Goal: Task Accomplishment & Management: Complete application form

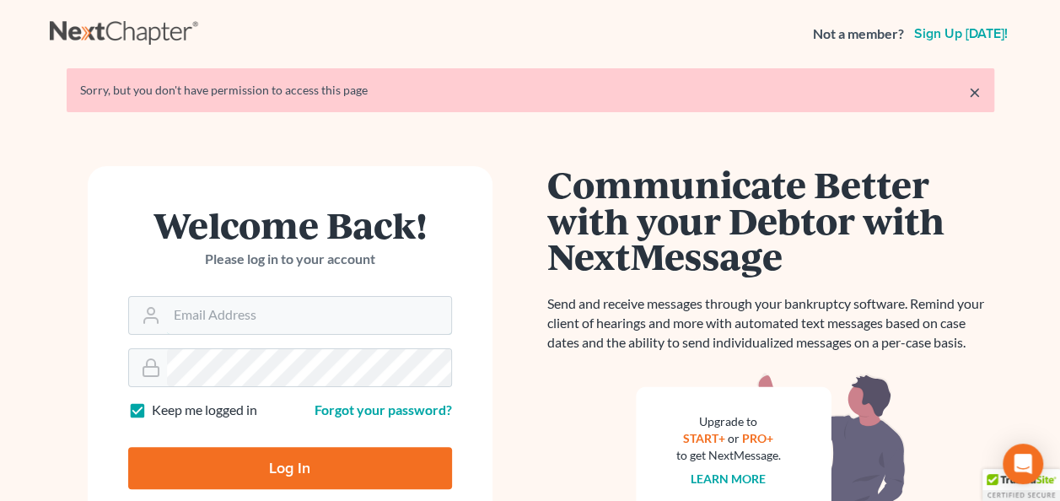
type input "[EMAIL_ADDRESS][DOMAIN_NAME]"
click at [294, 462] on input "Log In" at bounding box center [290, 468] width 324 height 42
type input "Thinking..."
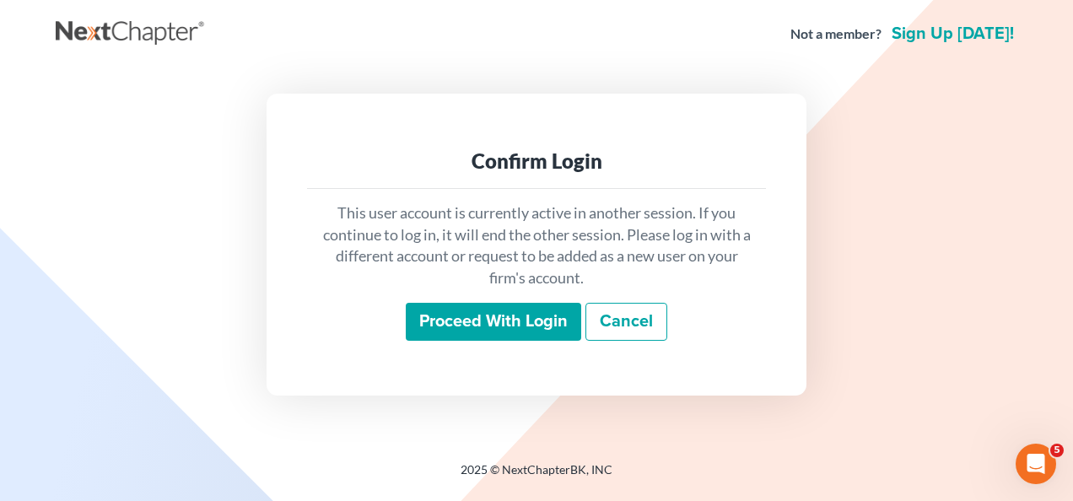
click at [525, 316] on input "Proceed with login" at bounding box center [493, 322] width 175 height 39
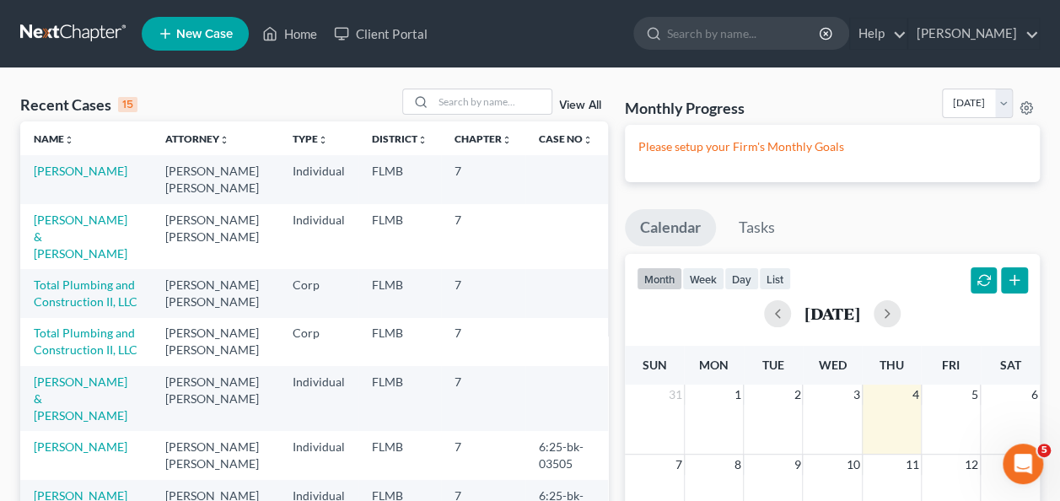
click at [164, 30] on icon at bounding box center [165, 34] width 15 height 20
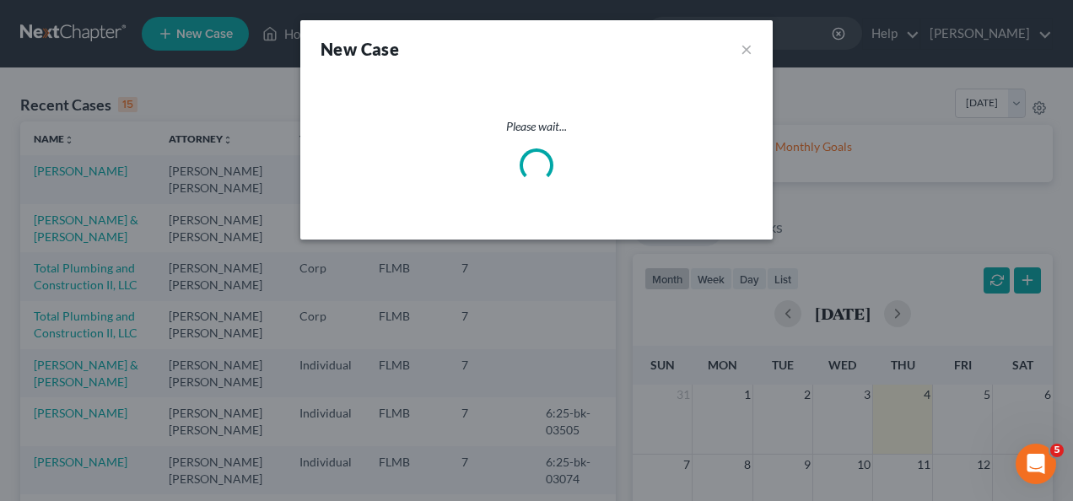
select select "15"
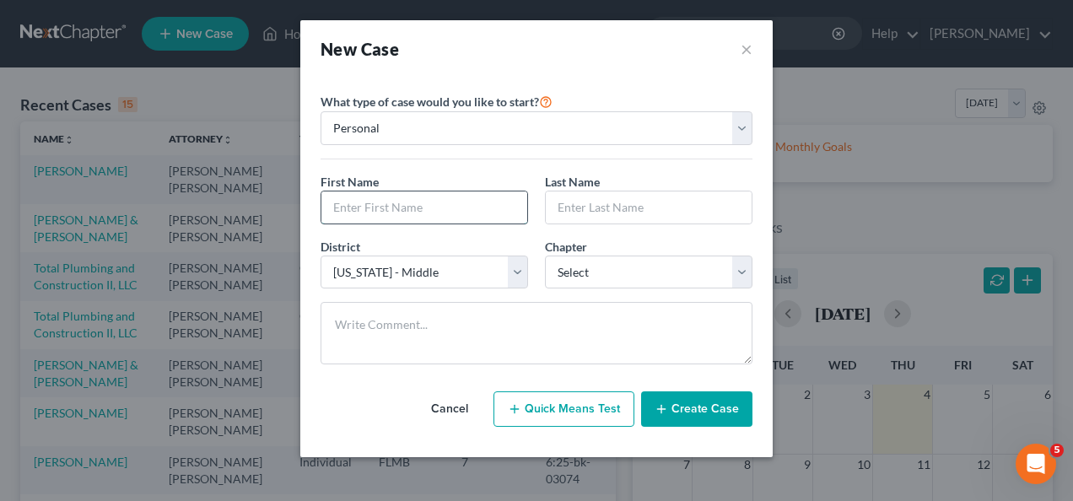
click at [353, 211] on input "text" at bounding box center [424, 207] width 206 height 32
type input "Alan"
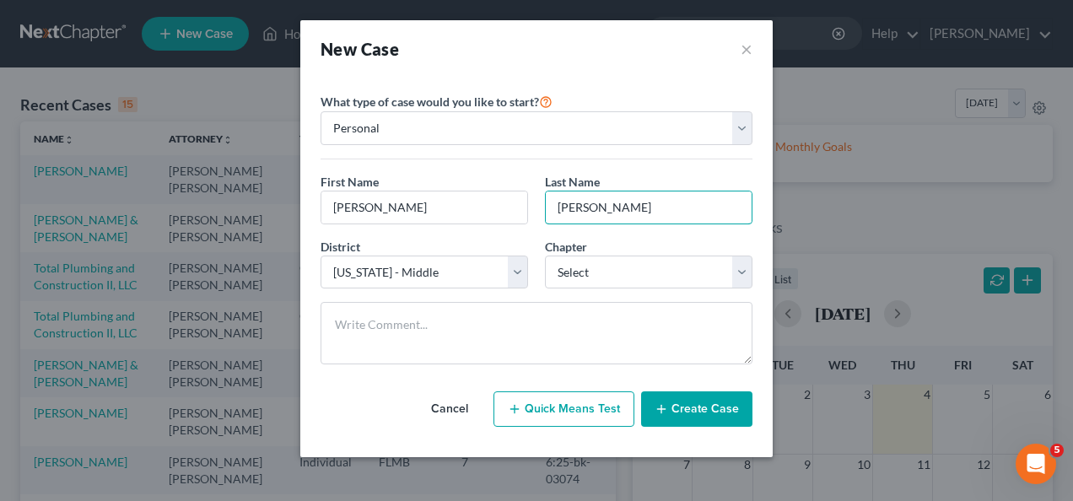
type input "Randel"
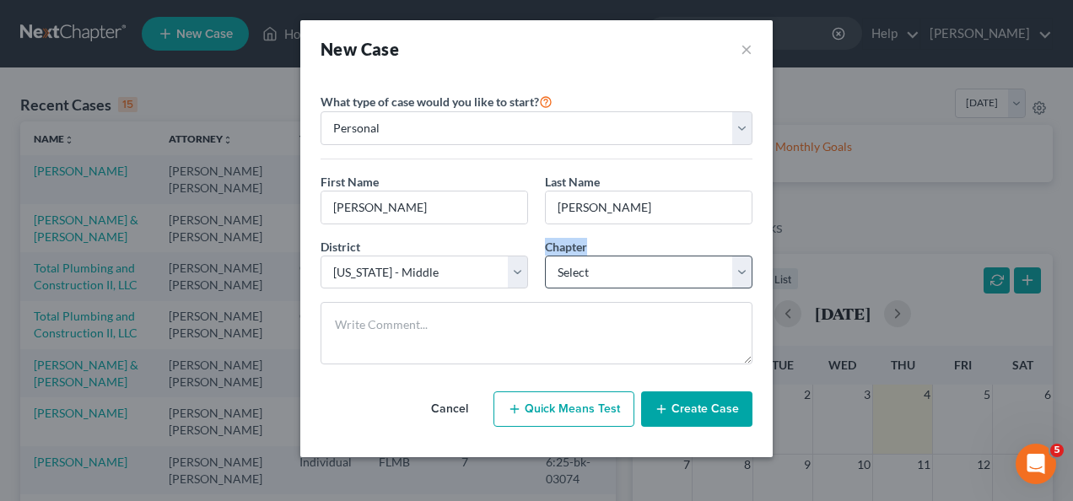
click at [644, 259] on div "Chapter * Select 7 11 12 13" at bounding box center [648, 263] width 224 height 51
click at [604, 275] on select "Select 7 11 12 13" at bounding box center [648, 273] width 207 height 34
select select "0"
click at [545, 256] on select "Select 7 11 12 13" at bounding box center [648, 273] width 207 height 34
click at [697, 397] on button "Create Case" at bounding box center [696, 408] width 111 height 35
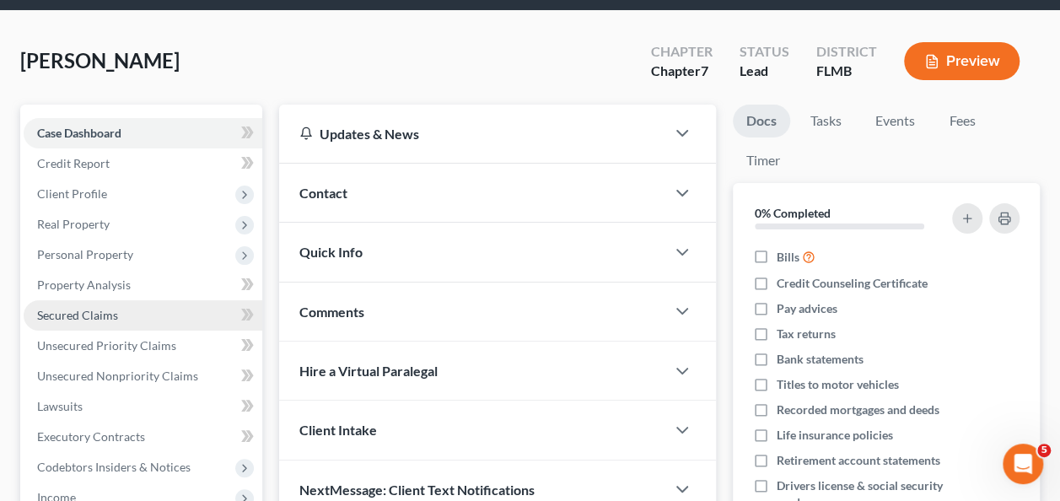
scroll to position [84, 0]
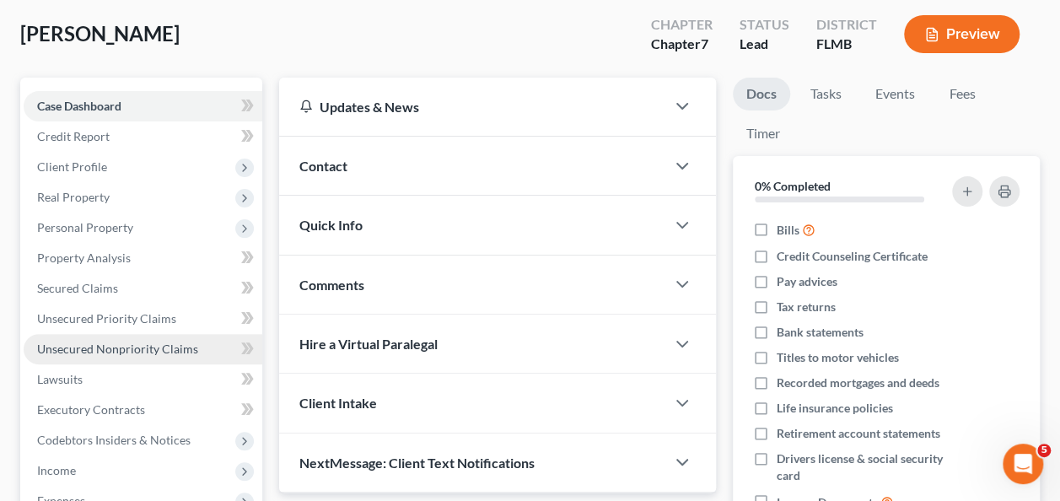
click at [117, 338] on link "Unsecured Nonpriority Claims" at bounding box center [143, 349] width 239 height 30
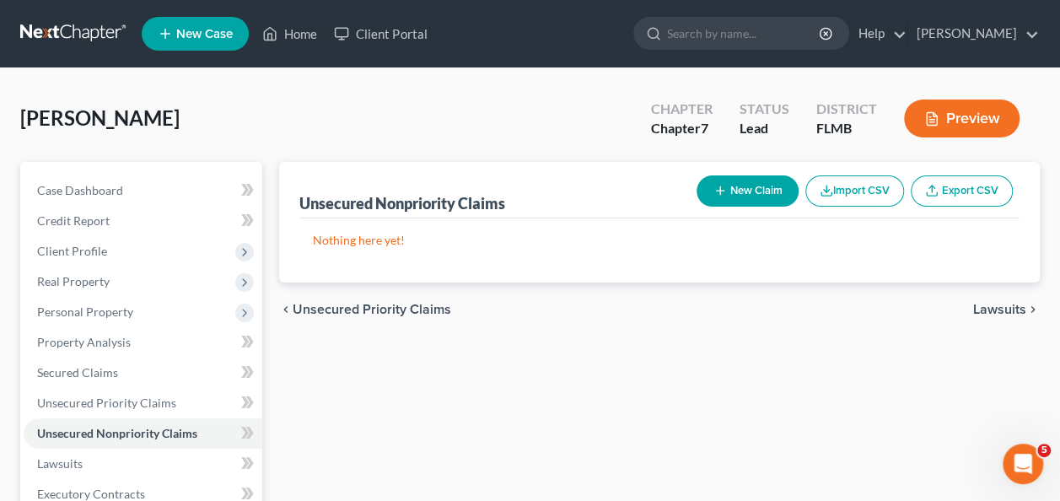
click at [729, 183] on button "New Claim" at bounding box center [748, 190] width 102 height 31
select select "0"
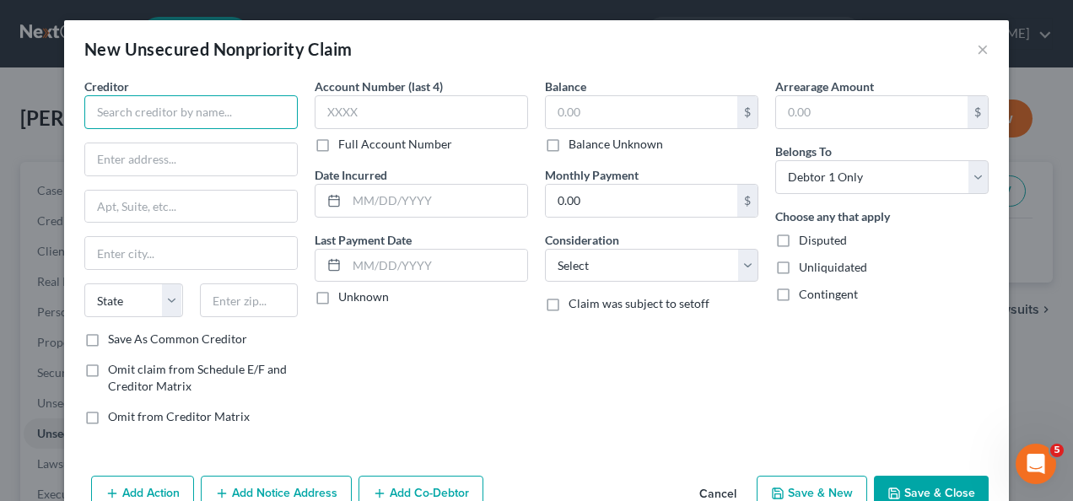
click at [191, 125] on input "text" at bounding box center [190, 112] width 213 height 34
click at [968, 44] on div "New Unsecured Nonpriority Claim ×" at bounding box center [536, 48] width 945 height 57
click at [980, 52] on button "×" at bounding box center [983, 49] width 12 height 20
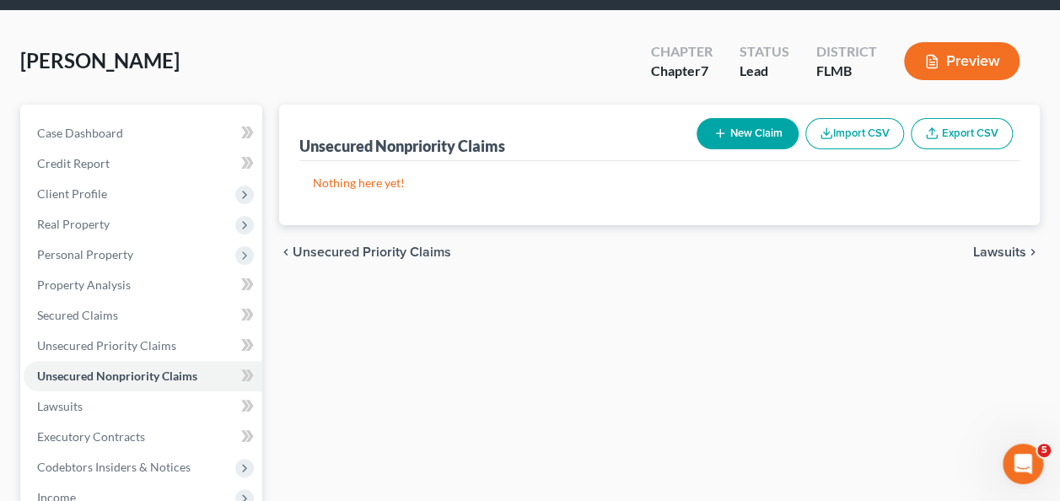
scroll to position [84, 0]
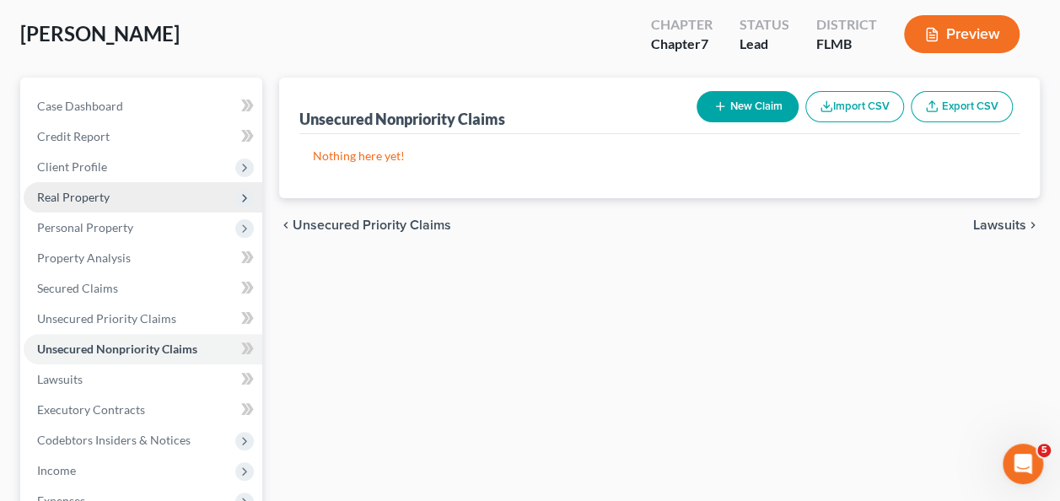
click at [73, 209] on span "Real Property" at bounding box center [143, 197] width 239 height 30
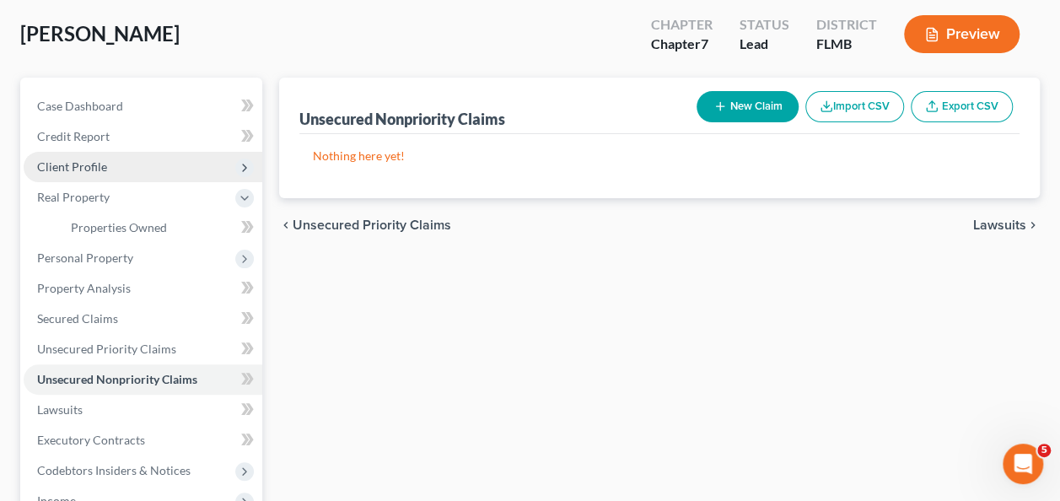
click at [88, 175] on span "Client Profile" at bounding box center [143, 167] width 239 height 30
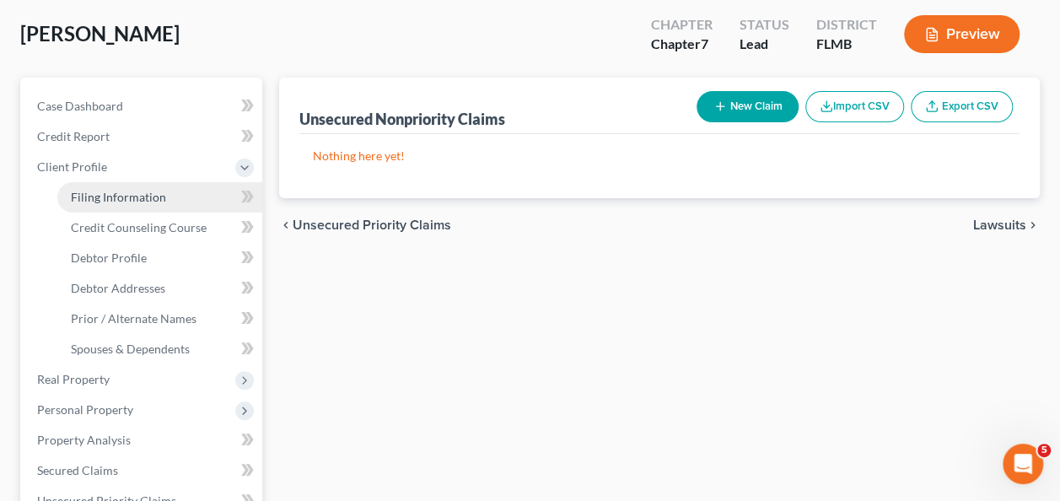
click at [120, 192] on span "Filing Information" at bounding box center [118, 197] width 95 height 14
select select "1"
select select "0"
select select "15"
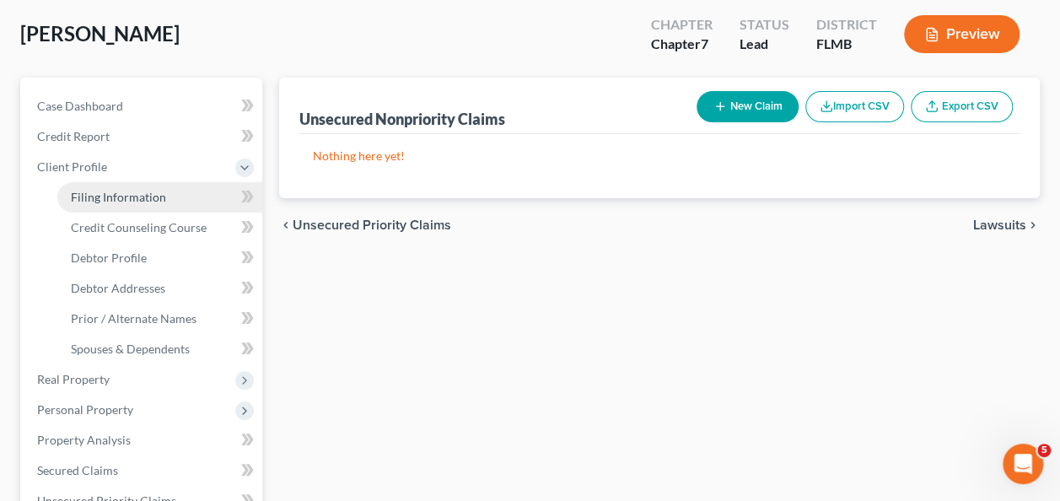
select select "9"
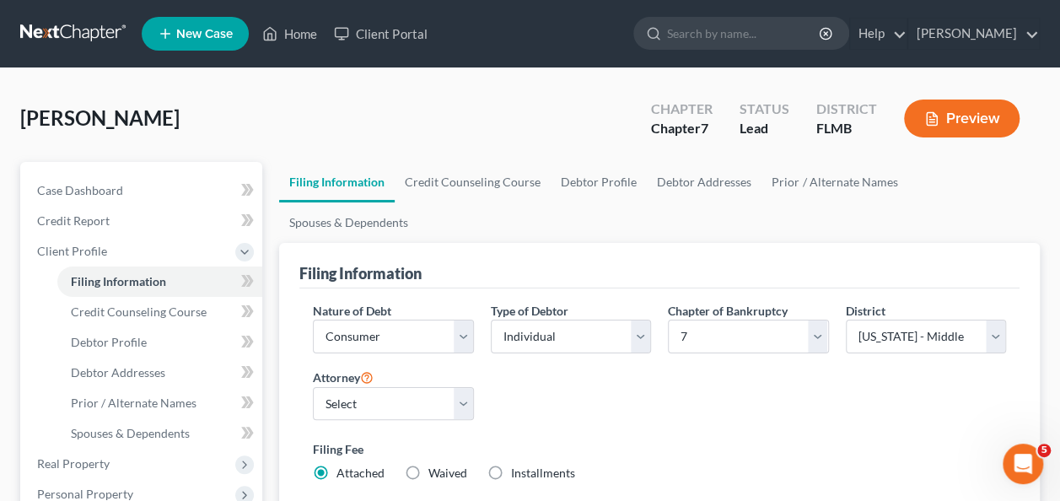
click at [649, 364] on div "Nature of Debt Select Business Consumer Other Nature of Business Select Clearin…" at bounding box center [659, 399] width 710 height 194
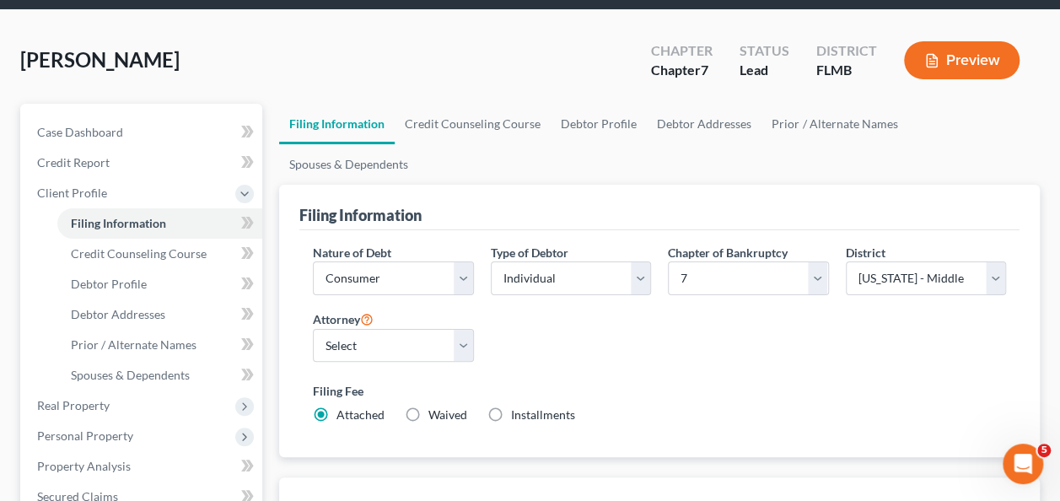
scroll to position [84, 0]
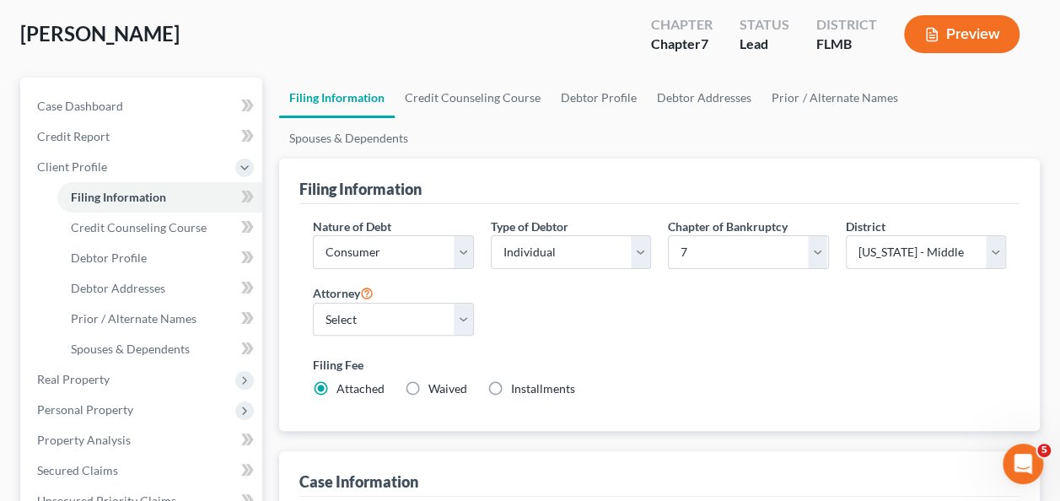
click at [511, 380] on label "Installments Installments" at bounding box center [543, 388] width 64 height 17
click at [518, 380] on input "Installments Installments" at bounding box center [523, 385] width 11 height 11
radio input "true"
radio input "false"
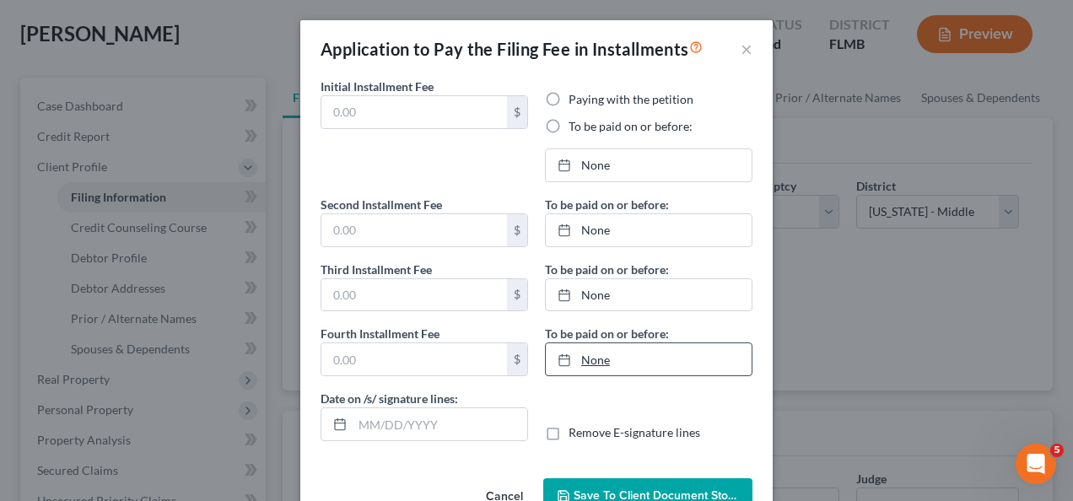
type input "0.00"
radio input "true"
type input "0.00"
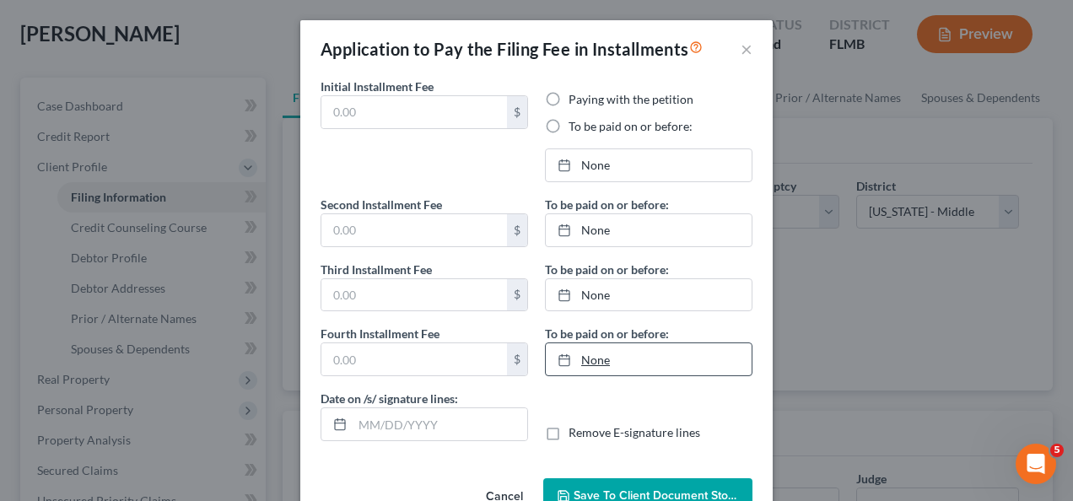
type input "09/04/2025"
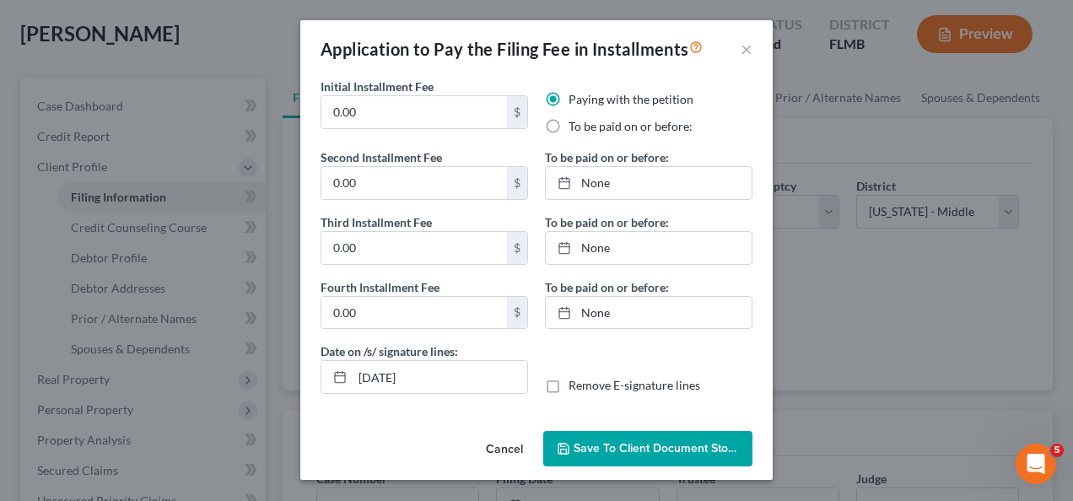
click at [757, 43] on div "Application to Pay the Filing Fee in Installments ×" at bounding box center [536, 48] width 472 height 57
click at [752, 47] on div "Application to Pay the Filing Fee in Installments ×" at bounding box center [536, 48] width 472 height 57
click at [741, 49] on button "×" at bounding box center [747, 49] width 12 height 20
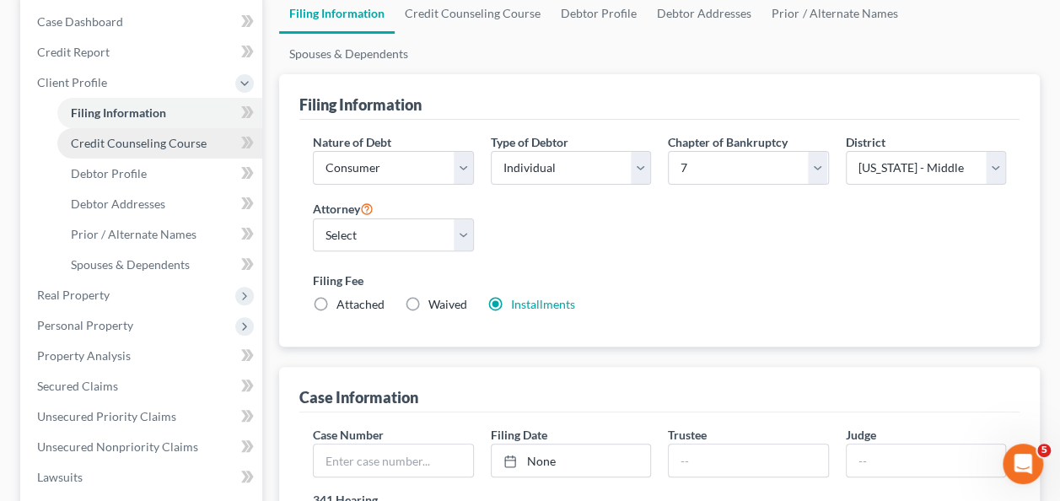
click at [126, 150] on link "Credit Counseling Course" at bounding box center [159, 143] width 205 height 30
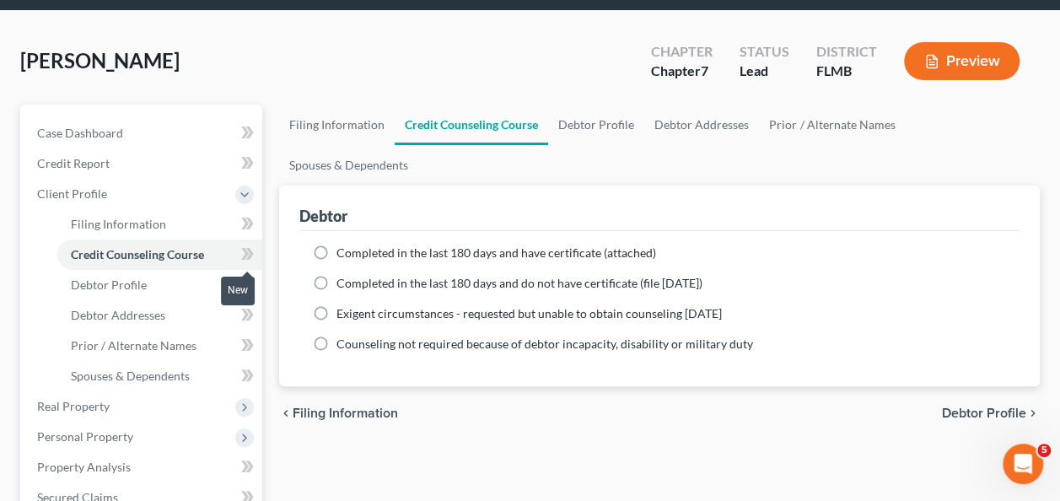
scroll to position [84, 0]
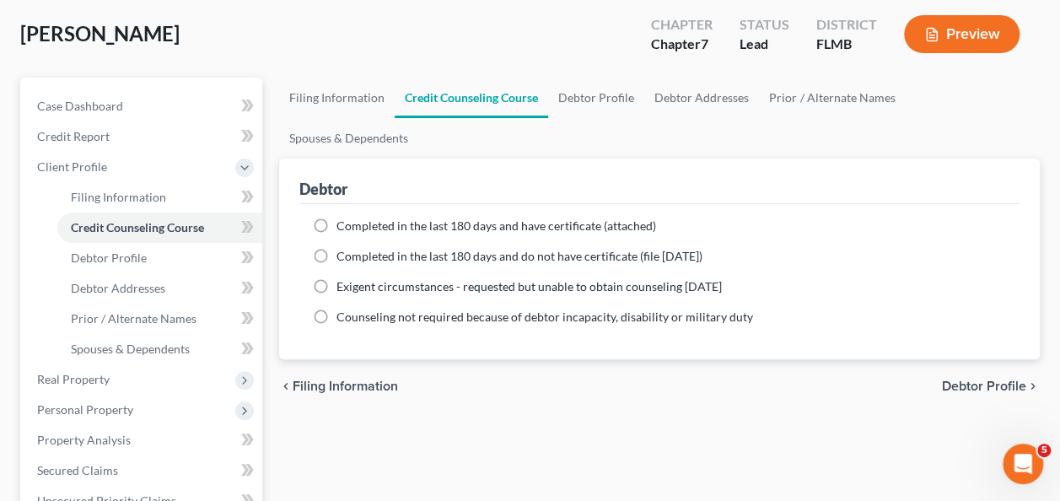
click at [337, 248] on label "Completed in the last 180 days and do not have certificate (file within 14 days)" at bounding box center [520, 256] width 366 height 17
click at [343, 248] on input "Completed in the last 180 days and do not have certificate (file within 14 days)" at bounding box center [348, 253] width 11 height 11
radio input "true"
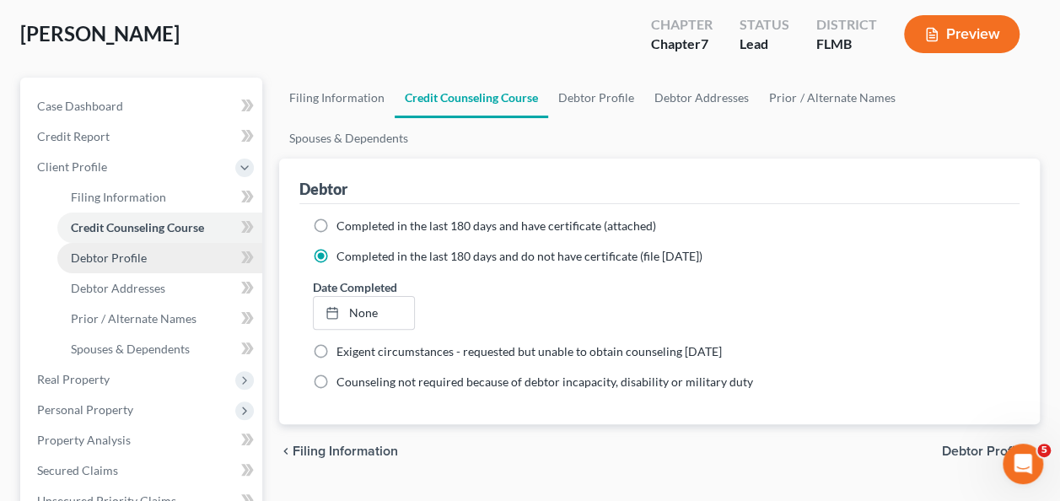
click at [115, 248] on link "Debtor Profile" at bounding box center [159, 258] width 205 height 30
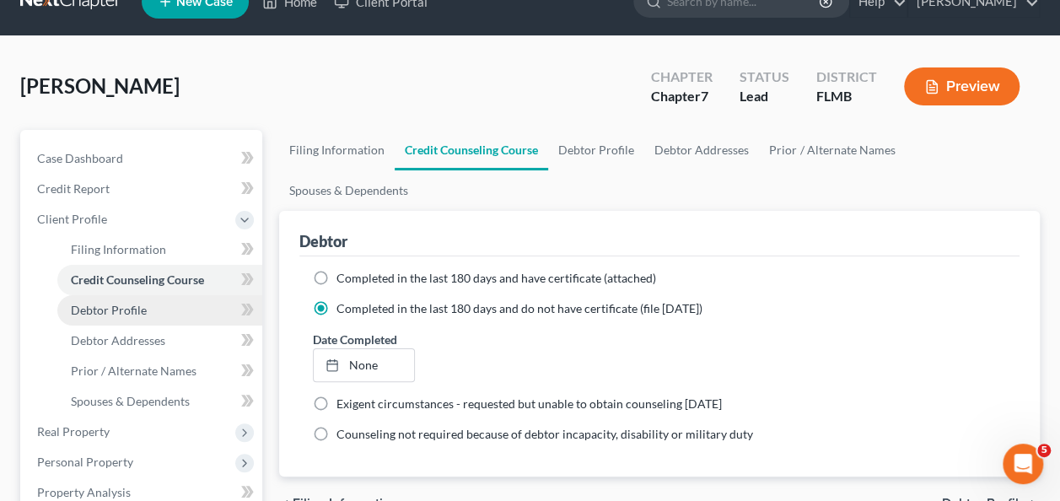
select select "0"
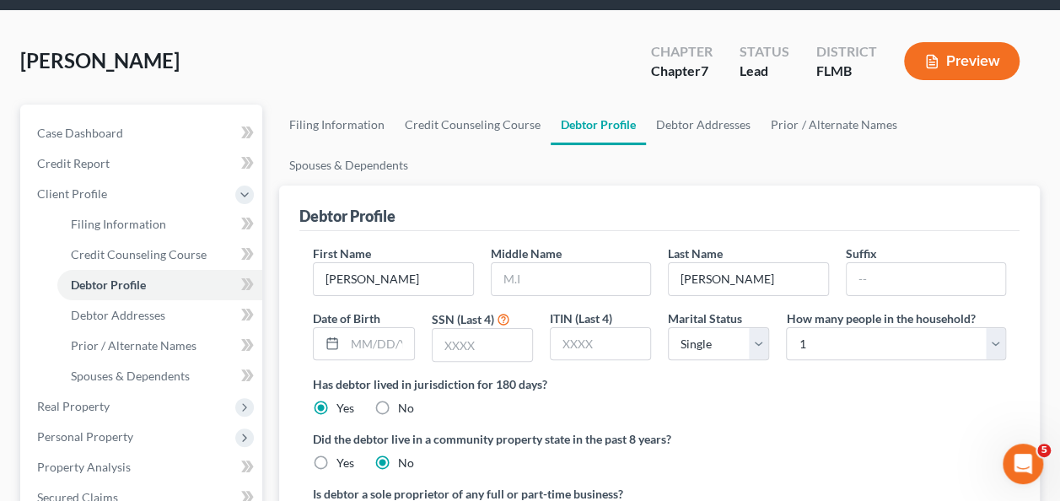
scroll to position [84, 0]
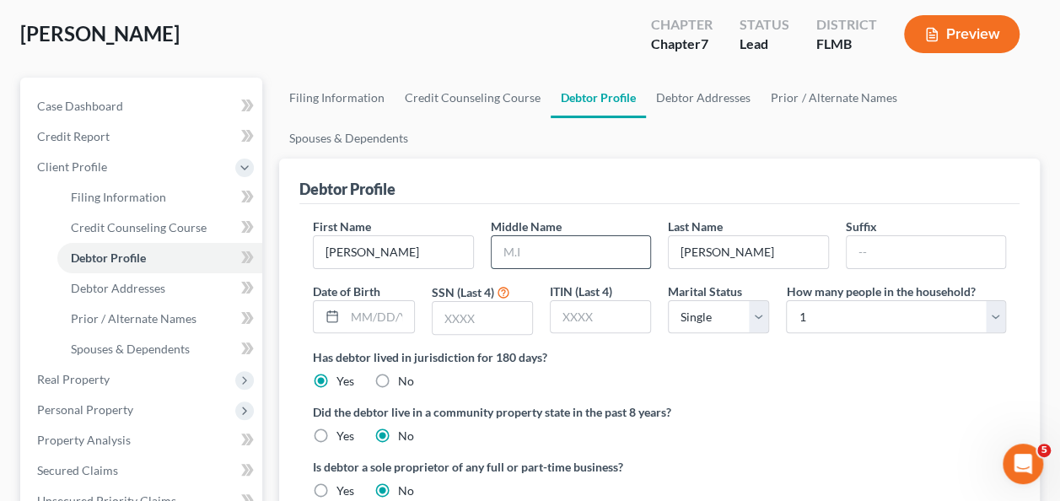
click at [520, 236] on input "text" at bounding box center [571, 252] width 159 height 32
click at [479, 302] on input "text" at bounding box center [483, 318] width 100 height 32
click at [752, 403] on div "Did the debtor live in a community property state in the past 8 years? Yes No" at bounding box center [659, 423] width 693 height 41
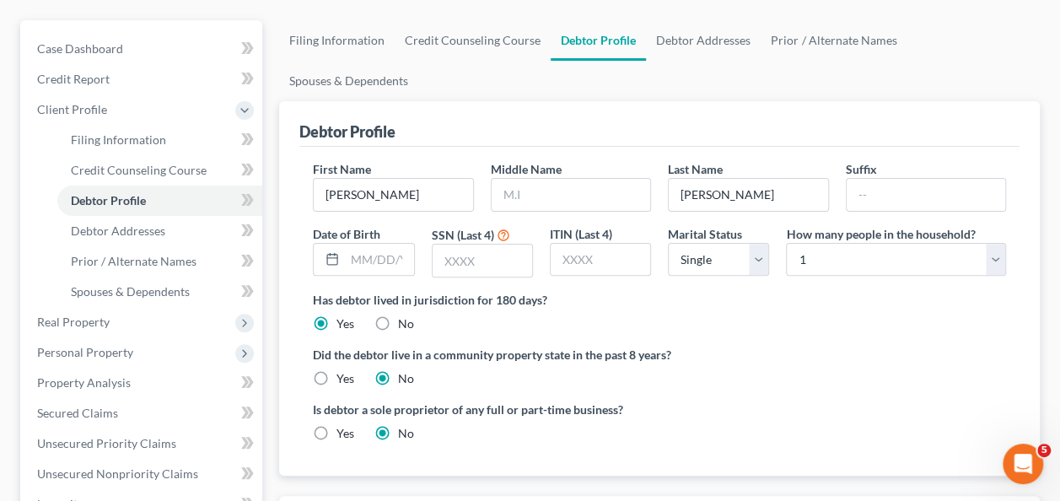
scroll to position [169, 0]
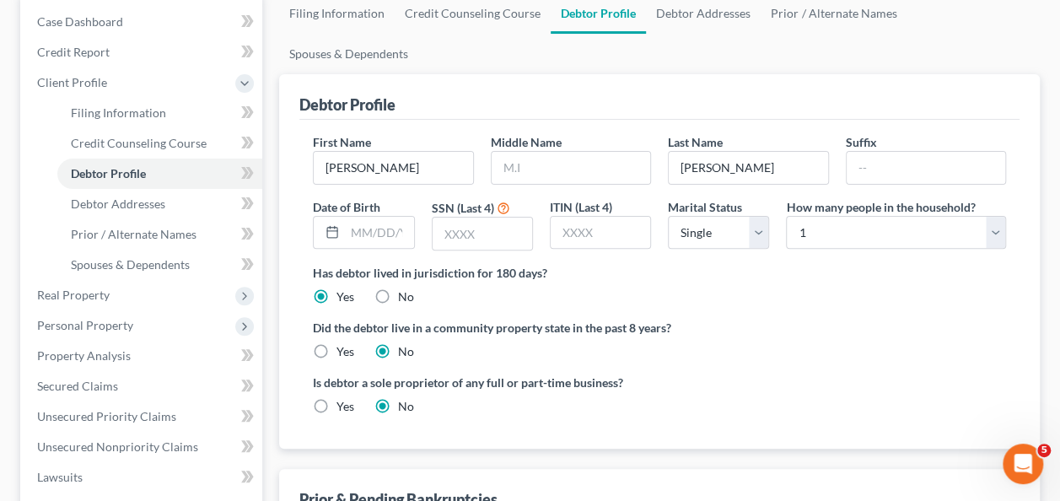
click at [714, 319] on ng-include "First Name Alan Middle Name Last Name Randel Suffix Date of Birth SSN (Last 4) …" at bounding box center [659, 280] width 693 height 295
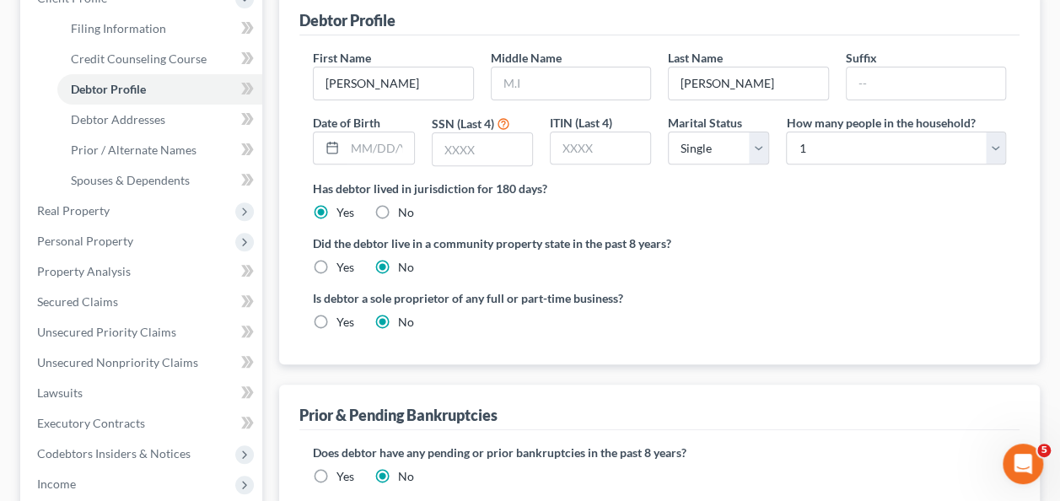
click at [714, 294] on div "Is debtor a sole proprietor of any full or part-time business? Yes No" at bounding box center [659, 316] width 710 height 55
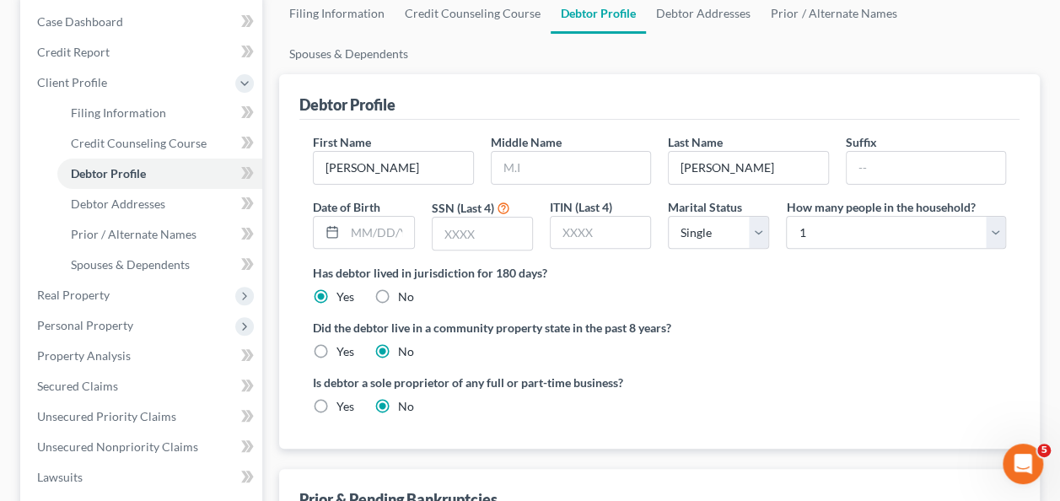
drag, startPoint x: 784, startPoint y: 287, endPoint x: 856, endPoint y: 218, distance: 100.2
click at [784, 319] on label "Did the debtor live in a community property state in the past 8 years?" at bounding box center [659, 328] width 693 height 18
drag, startPoint x: 868, startPoint y: 207, endPoint x: 865, endPoint y: 187, distance: 20.5
click at [868, 206] on div "How many people in the household? Select 1 2 3 4 5 6 7 8 9 10 11 12 13 14 15 16…" at bounding box center [896, 224] width 237 height 53
click at [865, 216] on select "Select 1 2 3 4 5 6 7 8 9 10 11 12 13 14 15 16 17 18 19 20" at bounding box center [896, 233] width 220 height 34
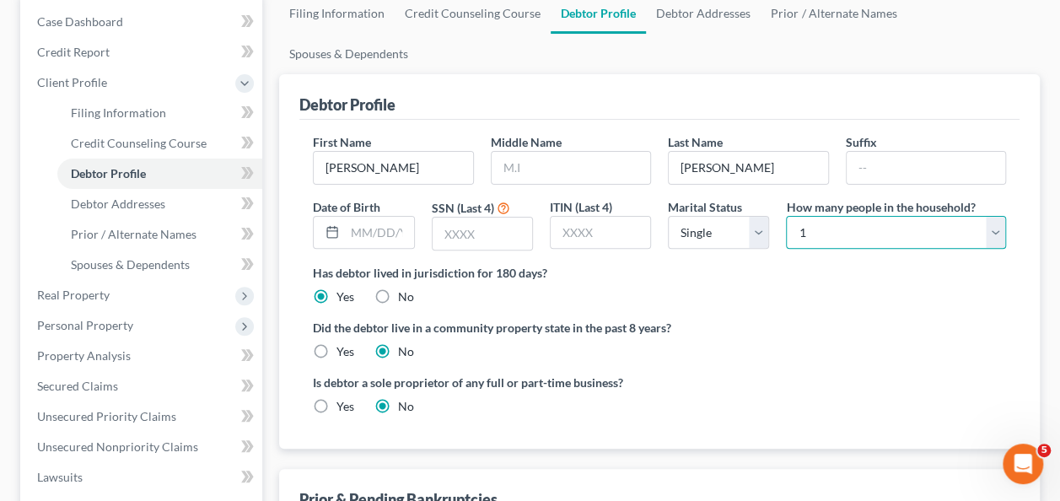
select select "1"
click at [786, 216] on select "Select 1 2 3 4 5 6 7 8 9 10 11 12 13 14 15 16 17 18 19 20" at bounding box center [896, 233] width 220 height 34
click at [762, 319] on div "Did the debtor live in a community property state in the past 8 years? Yes No" at bounding box center [659, 339] width 693 height 41
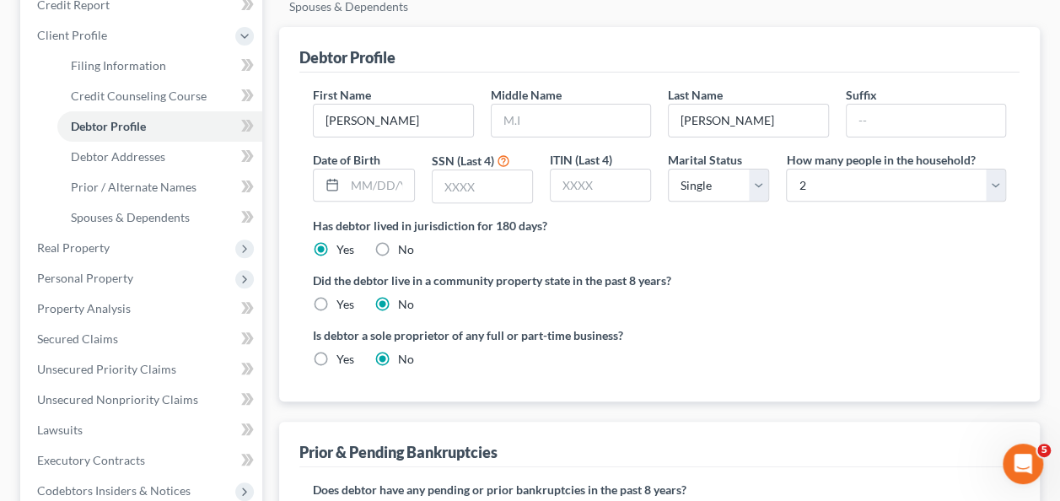
scroll to position [253, 0]
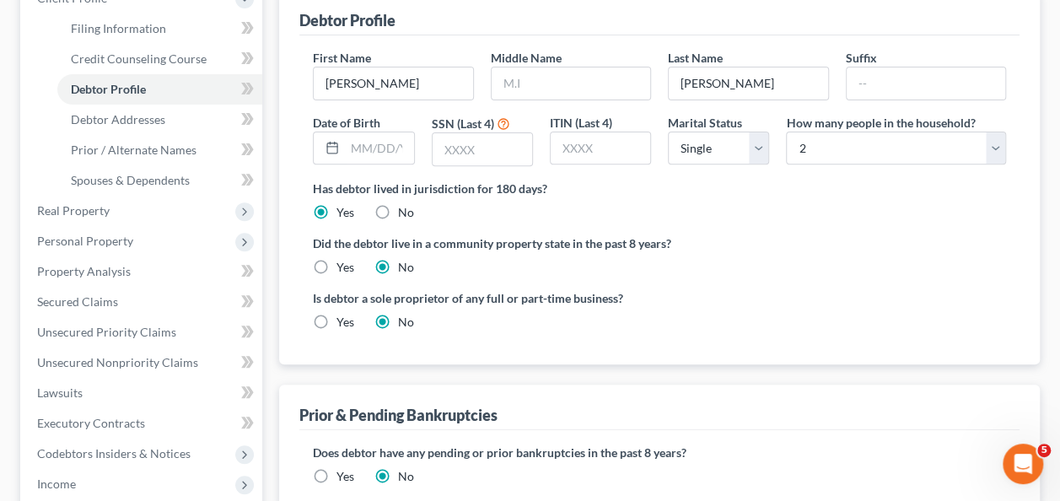
click at [734, 244] on ng-include "First Name Alan Middle Name Last Name Randel Suffix Date of Birth SSN (Last 4) …" at bounding box center [659, 196] width 693 height 295
click at [128, 119] on span "Debtor Addresses" at bounding box center [118, 119] width 94 height 14
select select "0"
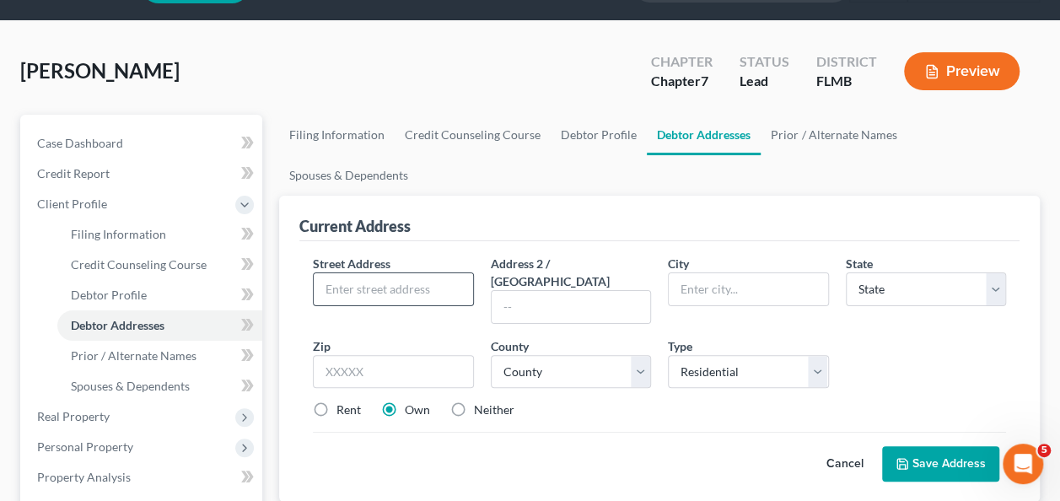
scroll to position [84, 0]
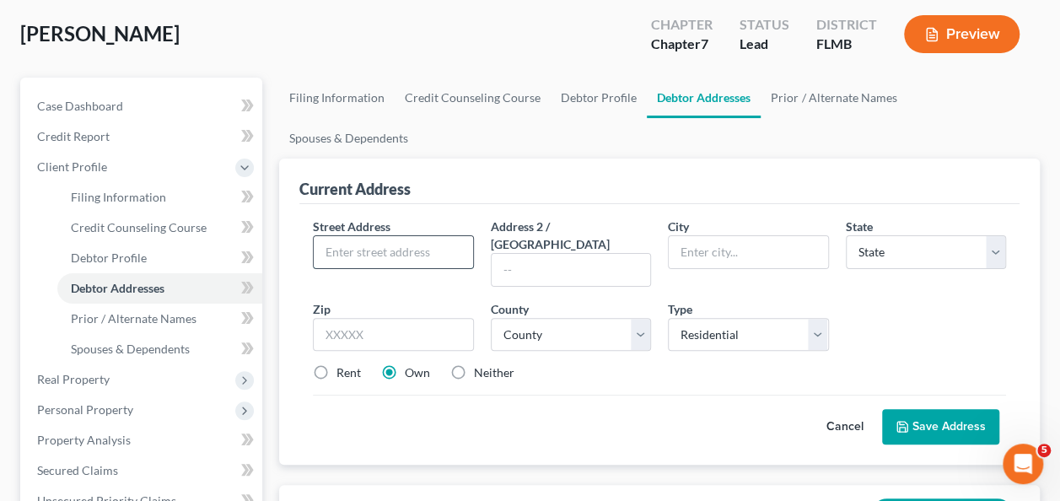
click at [413, 236] on input "text" at bounding box center [393, 252] width 159 height 32
type input "2138 Kurt Ct"
type input "Apopka"
select select "9"
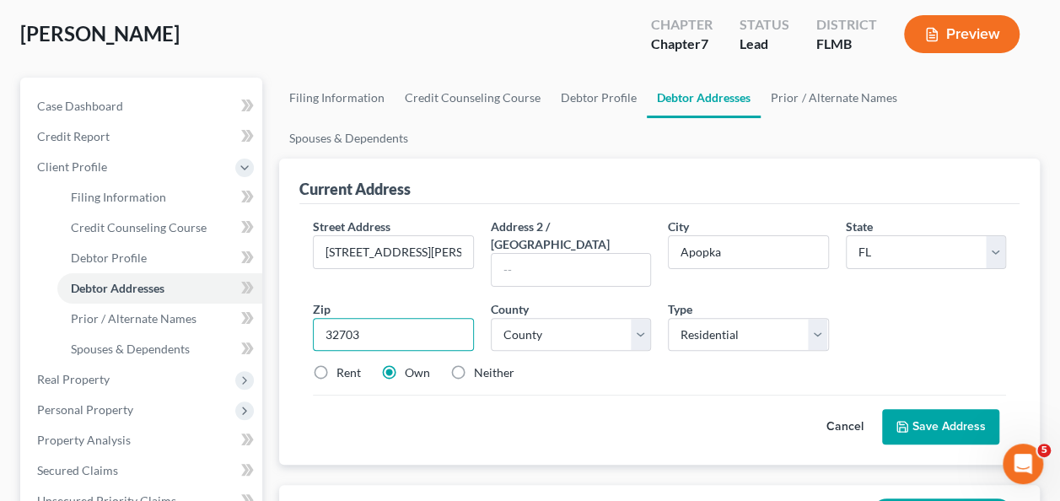
type input "32703"
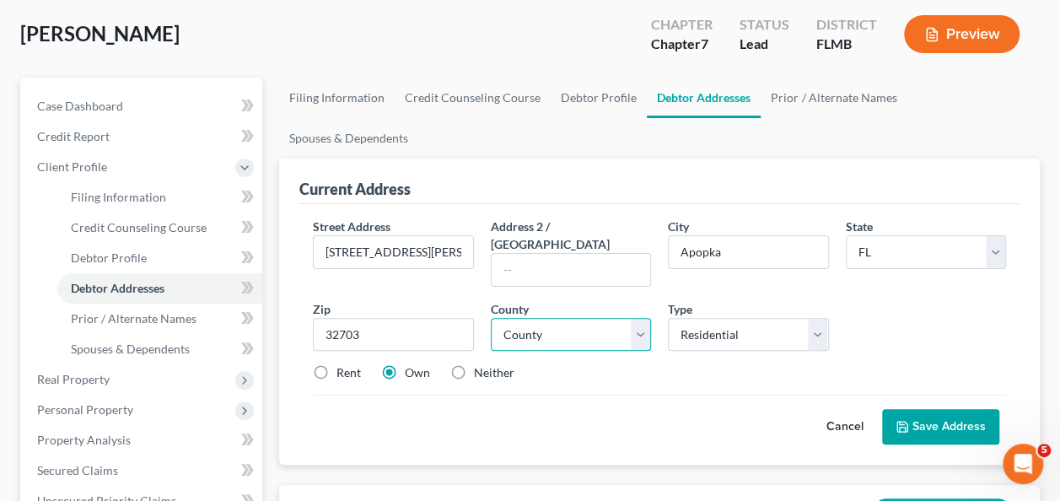
click at [500, 318] on select "County Alachua County Baker County Bay County Bradford County Brevard County Br…" at bounding box center [571, 335] width 160 height 34
select select "47"
click at [491, 318] on select "County Alachua County Baker County Bay County Bradford County Brevard County Br…" at bounding box center [571, 335] width 160 height 34
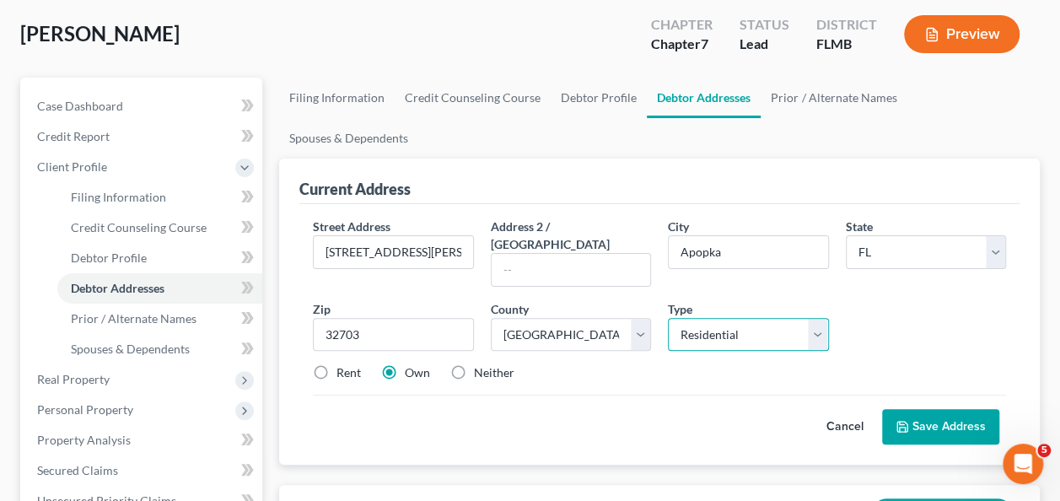
click at [751, 318] on select "Select Residential Mailing Rental Business" at bounding box center [748, 335] width 160 height 34
click at [750, 318] on select "Select Residential Mailing Rental Business" at bounding box center [748, 335] width 160 height 34
click at [718, 395] on div "Cancel Save Address" at bounding box center [659, 420] width 693 height 50
click at [452, 236] on input "2138 Kurt Ct" at bounding box center [393, 252] width 159 height 32
type input "2138 Kurt Court"
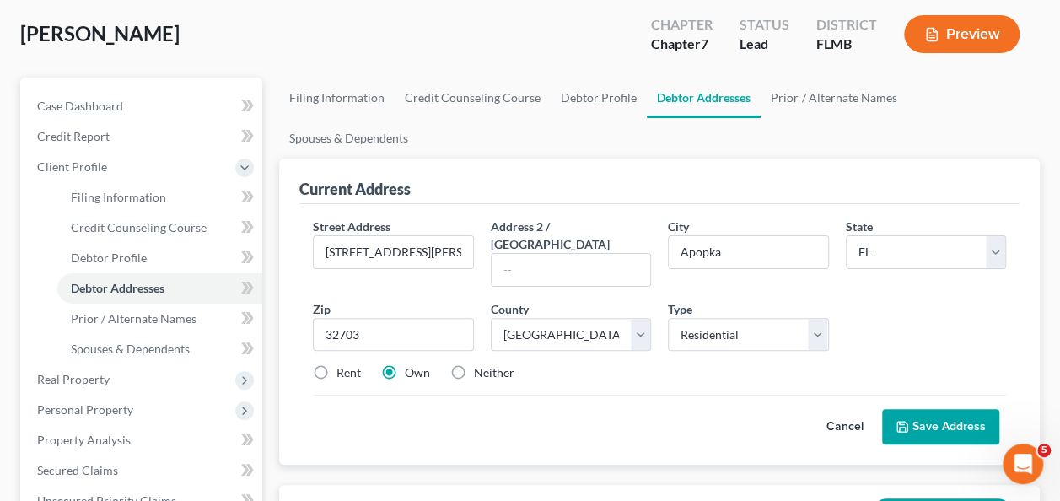
click at [913, 278] on div "Street Address * 2138 Kurt Court Address 2 / PO Box City * Apopka State * State…" at bounding box center [659, 307] width 710 height 178
click at [953, 409] on button "Save Address" at bounding box center [940, 426] width 117 height 35
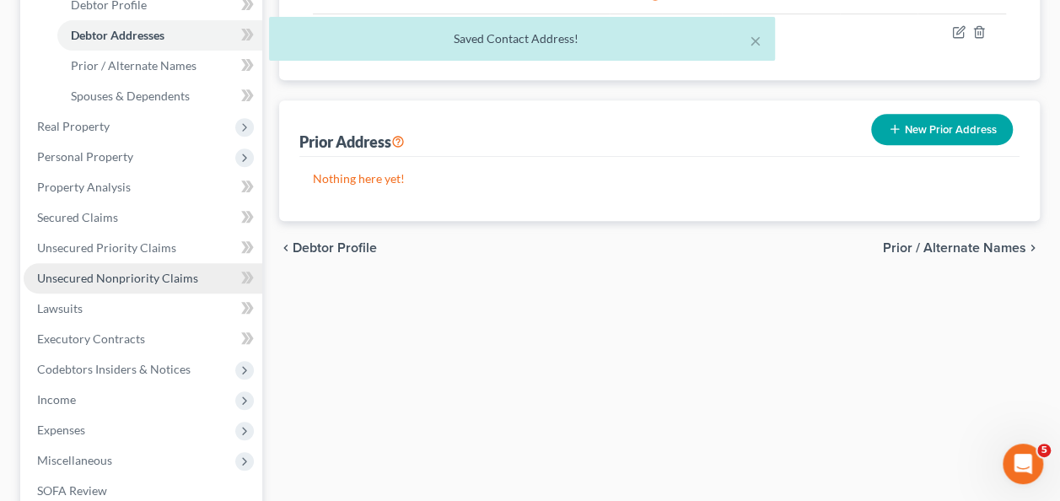
click at [100, 275] on span "Unsecured Nonpriority Claims" at bounding box center [117, 278] width 161 height 14
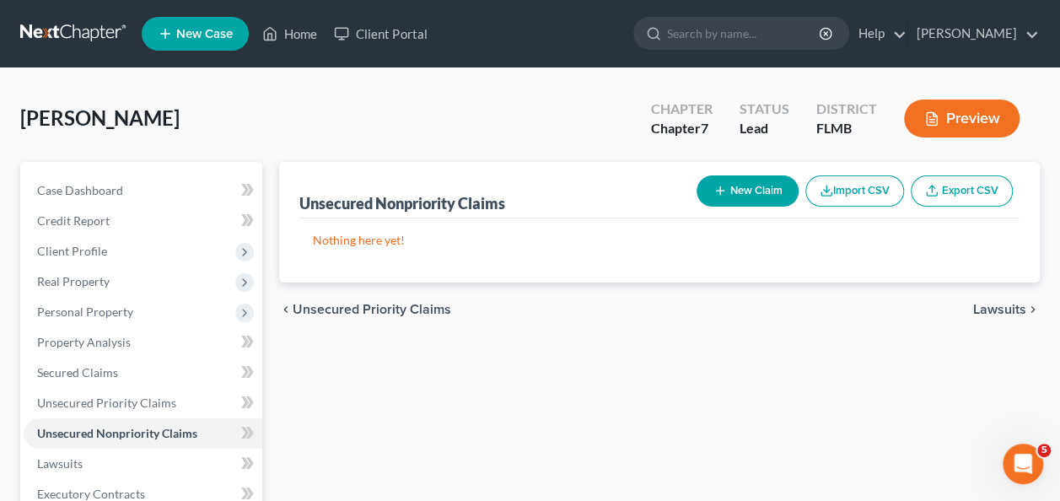
click at [749, 191] on button "New Claim" at bounding box center [748, 190] width 102 height 31
select select "0"
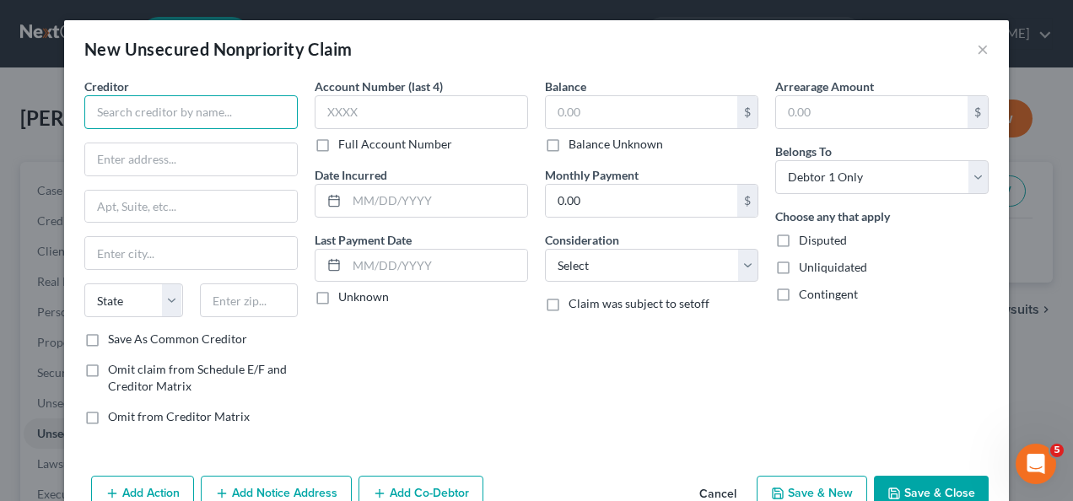
click at [219, 110] on input "text" at bounding box center [190, 112] width 213 height 34
type input "BHG Financial"
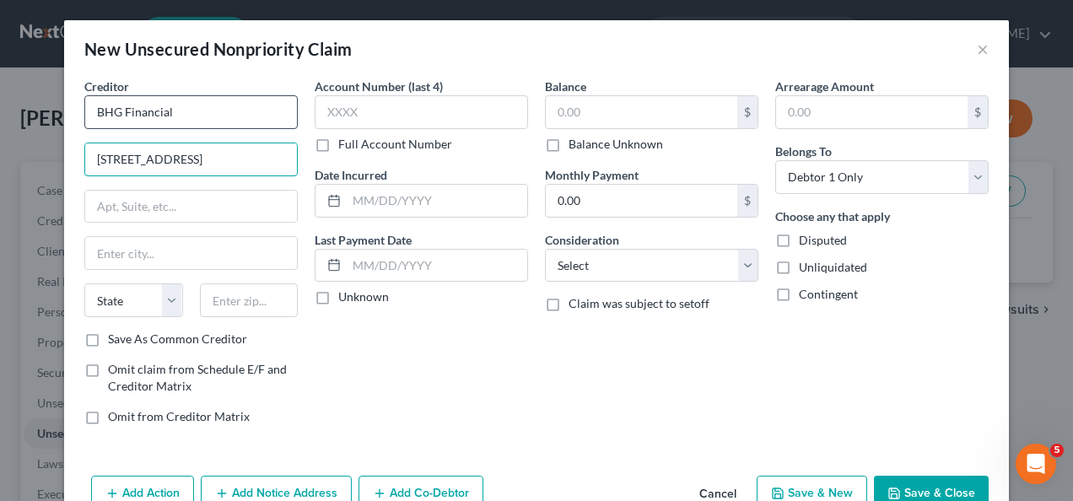
type input "201 Solar St"
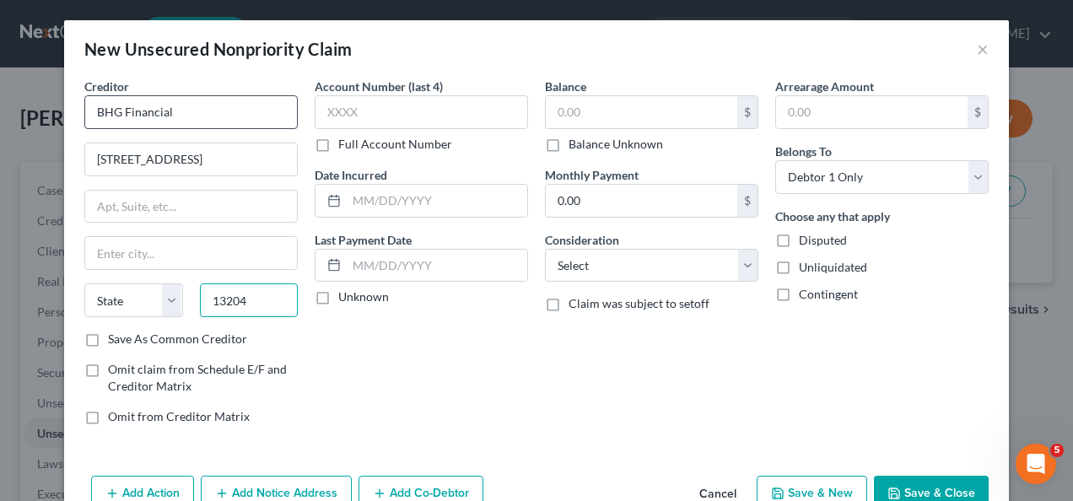
type input "13204"
type input "Syracuse"
select select "35"
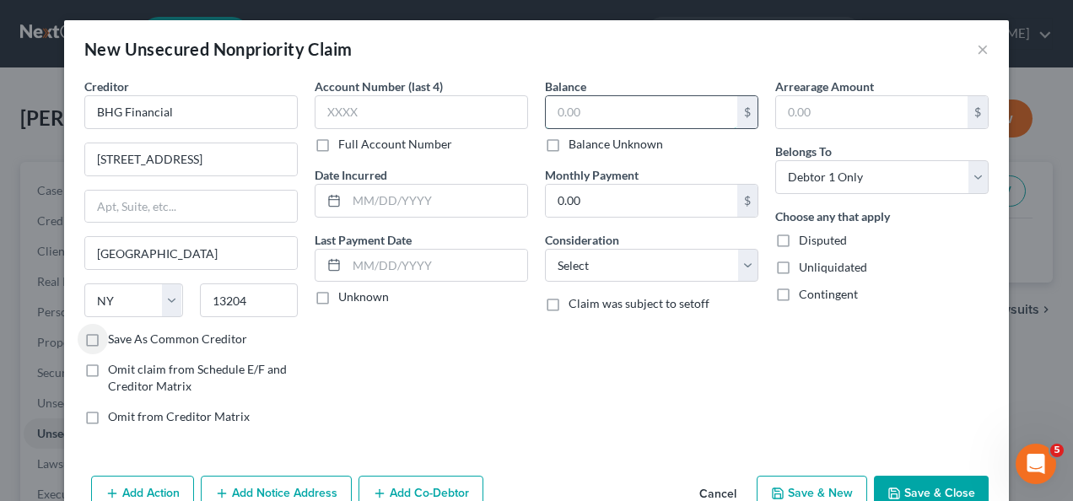
click at [594, 97] on input "text" at bounding box center [641, 112] width 191 height 32
type input "9,388"
click at [474, 137] on div "Full Account Number" at bounding box center [421, 144] width 213 height 17
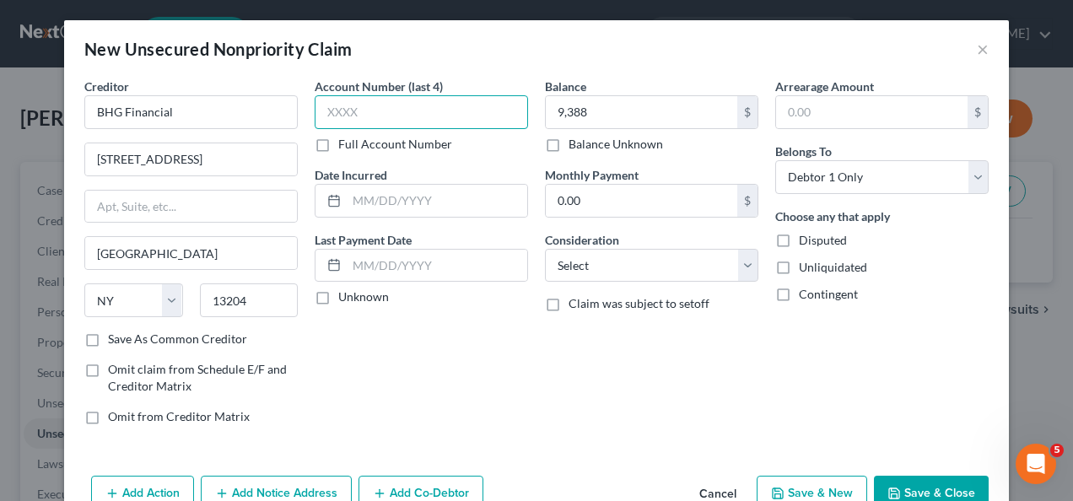
click at [469, 111] on input "text" at bounding box center [421, 112] width 213 height 34
type input "1055"
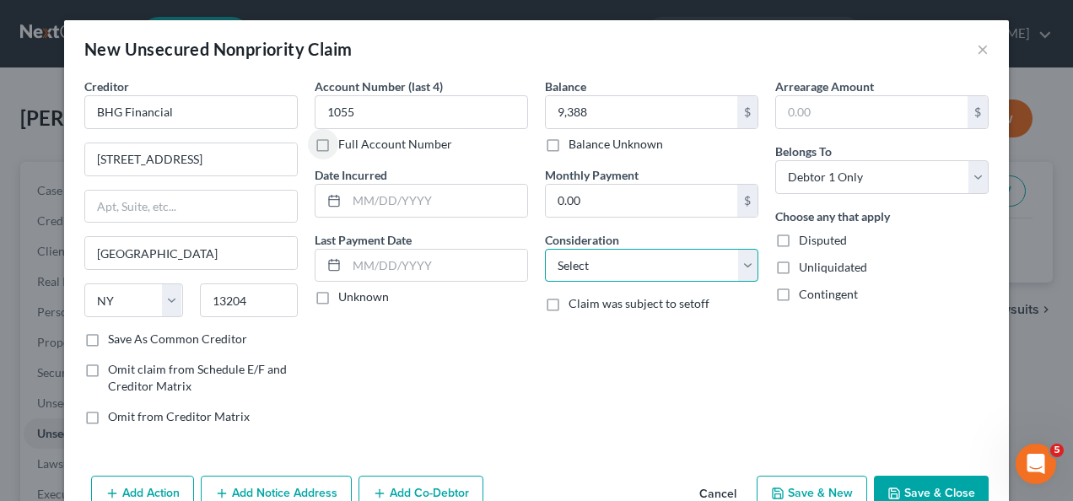
click at [600, 257] on select "Select Cable / Satellite Services Collection Agency Credit Card Debt Debt Couns…" at bounding box center [651, 266] width 213 height 34
select select "14"
click at [545, 249] on select "Select Cable / Satellite Services Collection Agency Credit Card Debt Debt Couns…" at bounding box center [651, 266] width 213 height 34
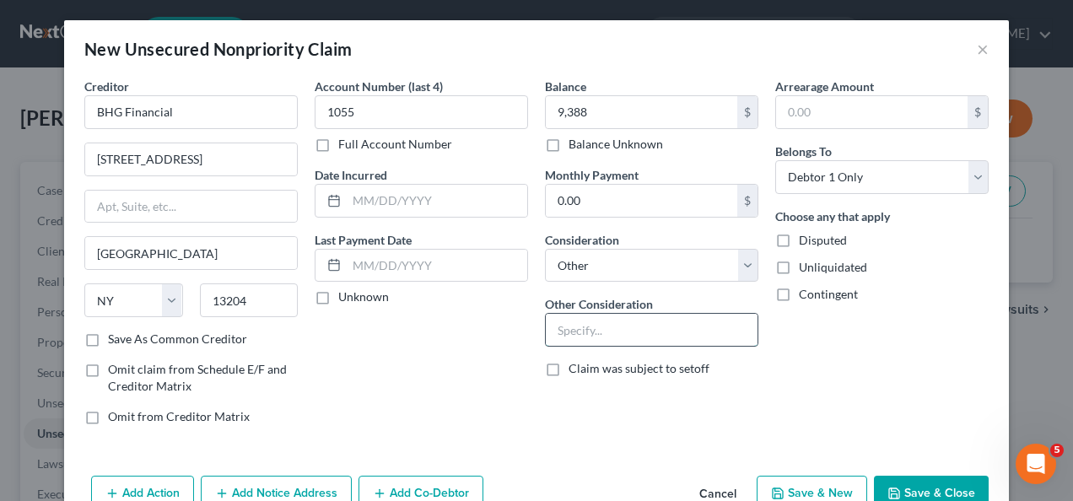
click at [599, 315] on input "text" at bounding box center [652, 330] width 212 height 32
type input "personal guarantee of business debt"
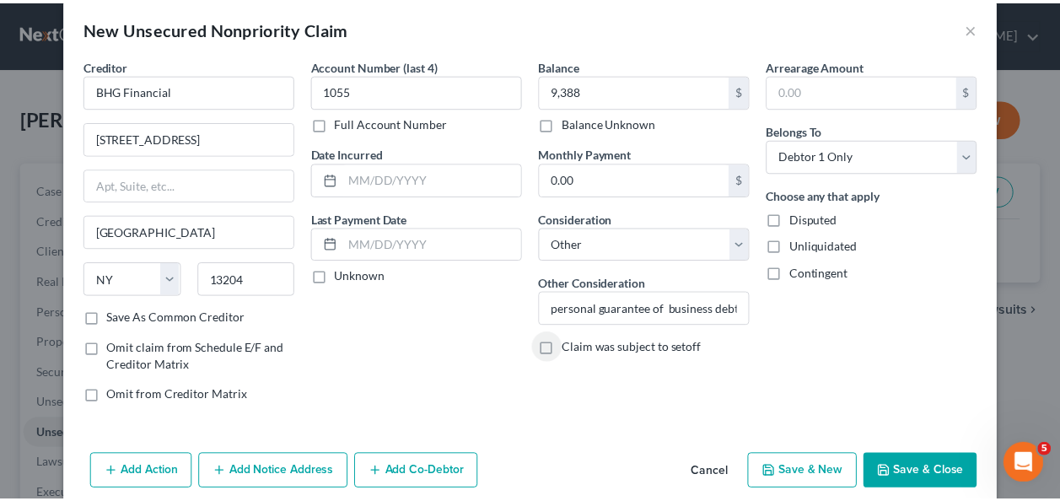
scroll to position [40, 0]
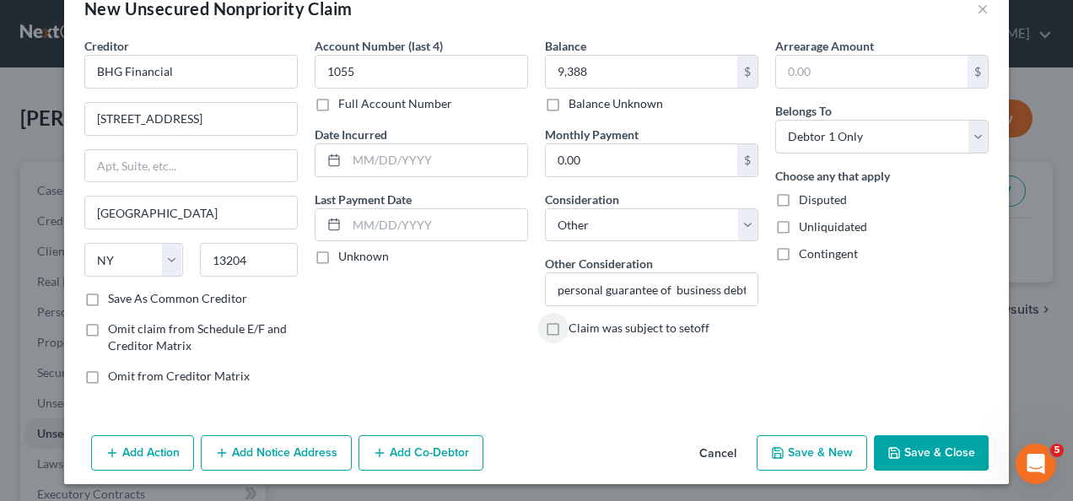
click at [828, 456] on button "Save & New" at bounding box center [812, 452] width 110 height 35
select select "0"
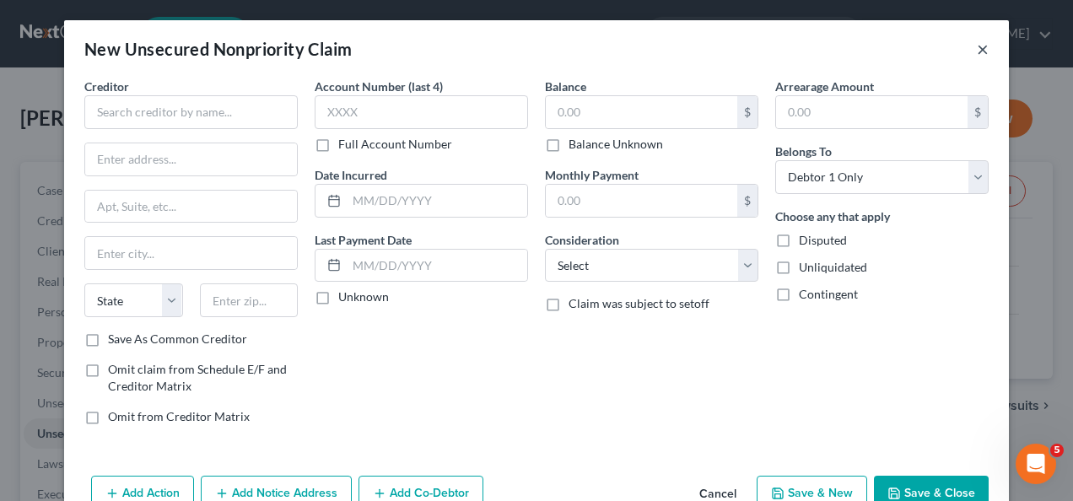
click at [982, 47] on button "×" at bounding box center [983, 49] width 12 height 20
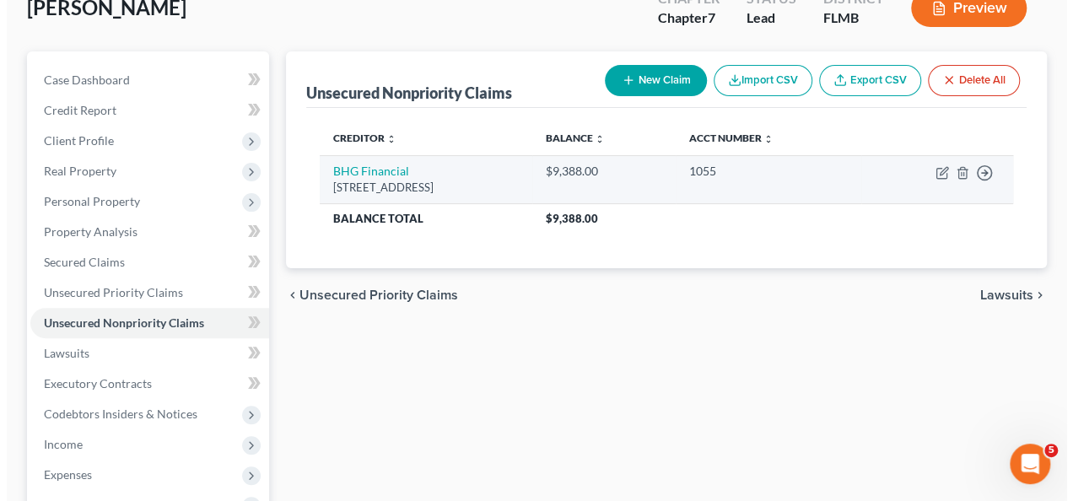
scroll to position [84, 0]
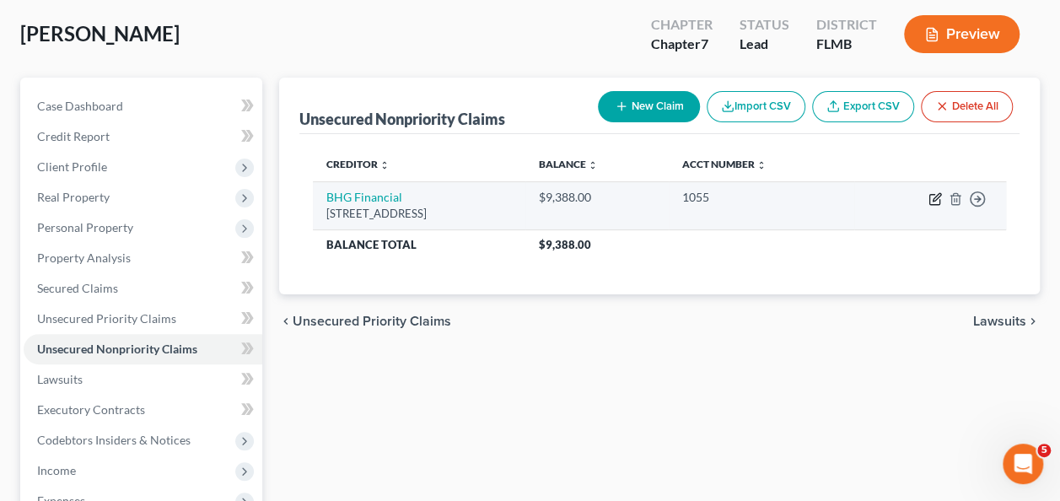
click at [935, 199] on icon "button" at bounding box center [937, 197] width 8 height 8
select select "35"
select select "14"
select select "0"
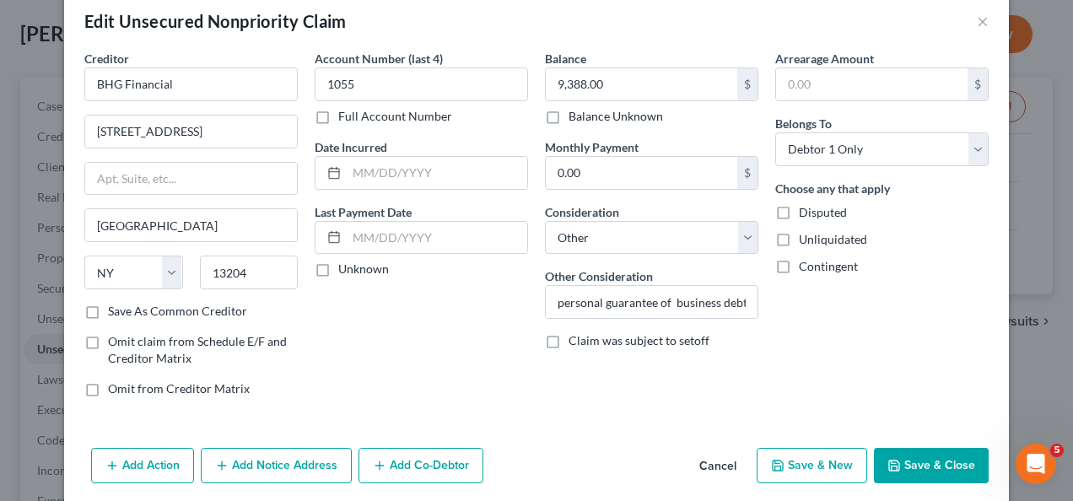
scroll to position [54, 0]
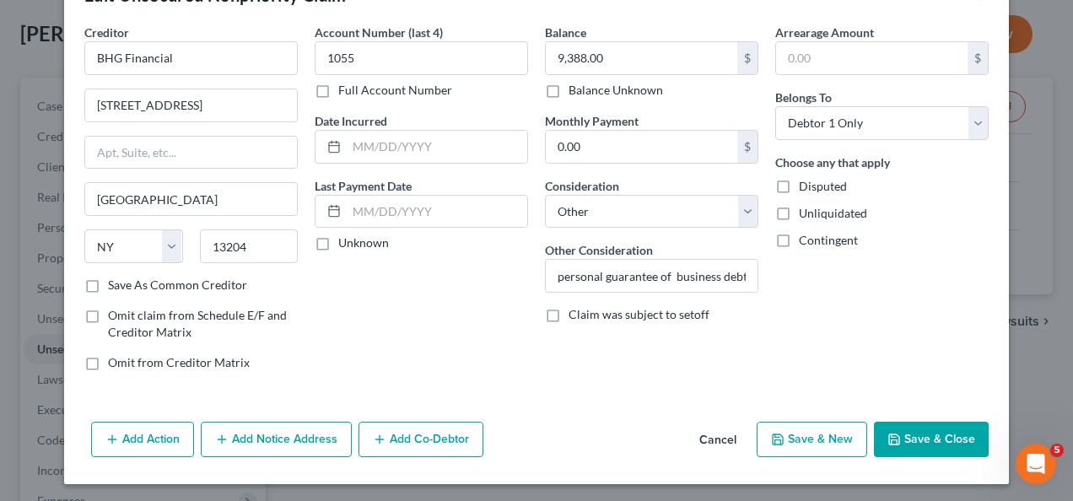
click at [285, 436] on button "Add Notice Address" at bounding box center [276, 439] width 151 height 35
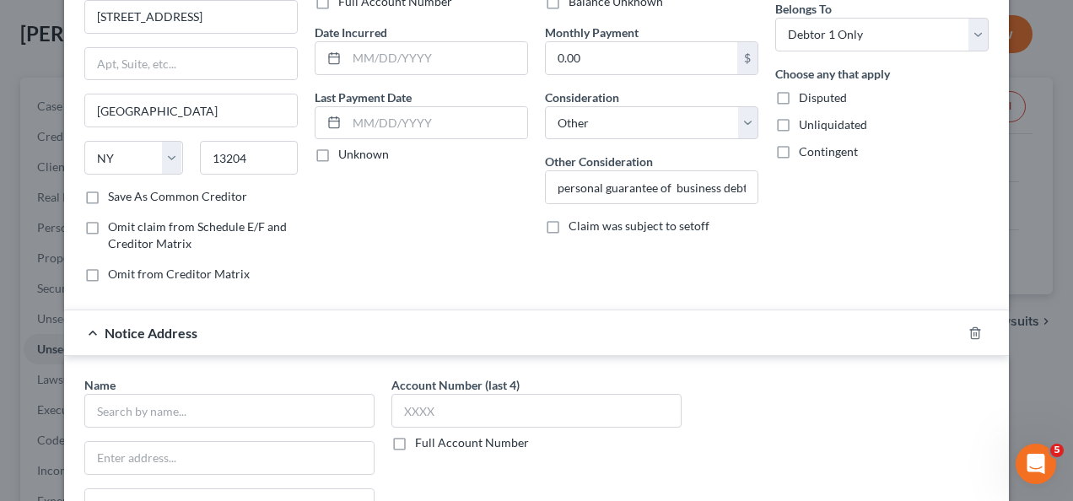
scroll to position [307, 0]
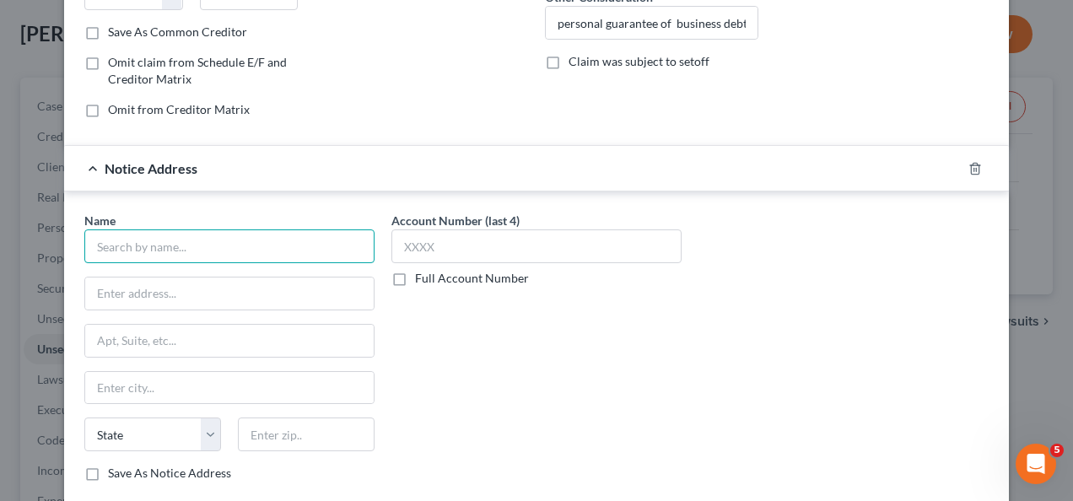
click at [201, 251] on input "text" at bounding box center [229, 246] width 290 height 34
type input "Christopher J. Cali, Esq."
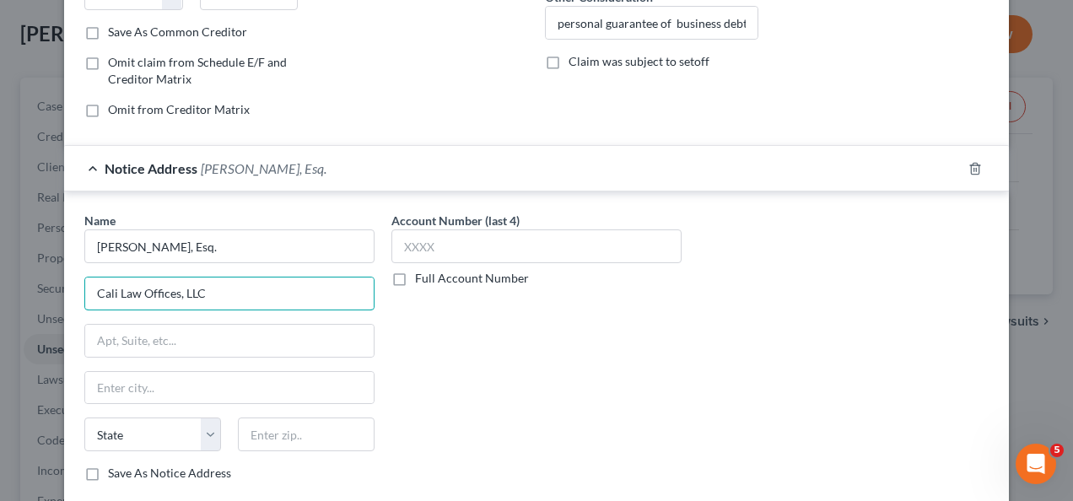
type input "Cali Law Offices, LLC"
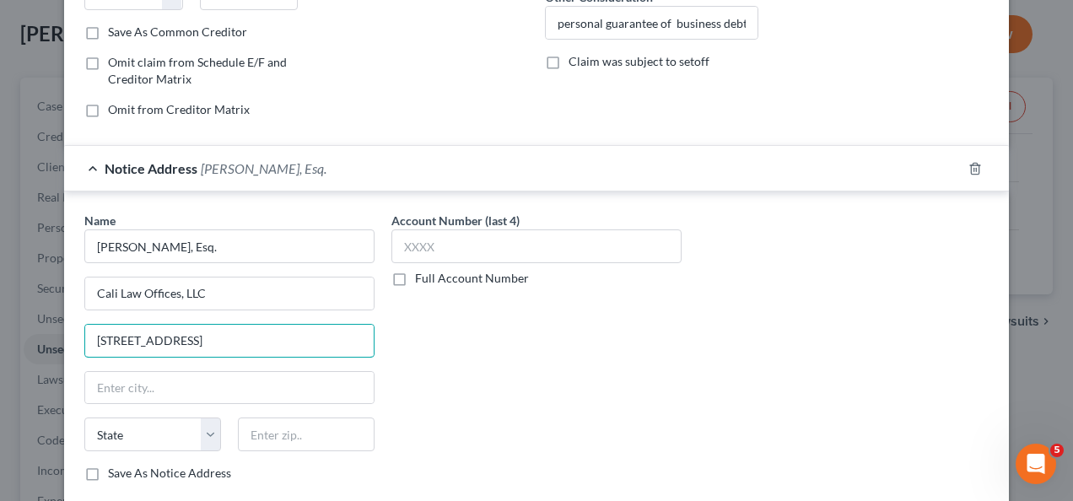
type input "201 Solar St"
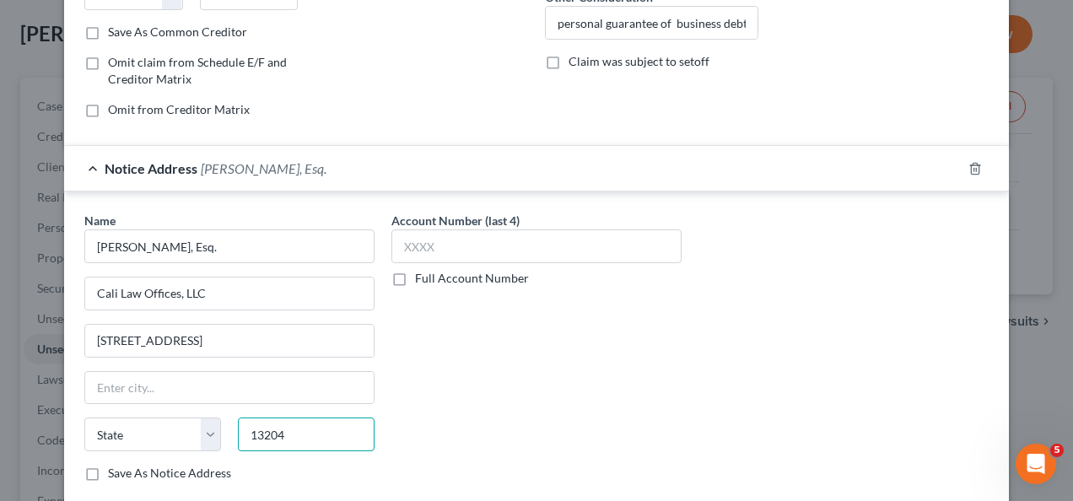
type input "13204"
type input "Syracuse"
select select "35"
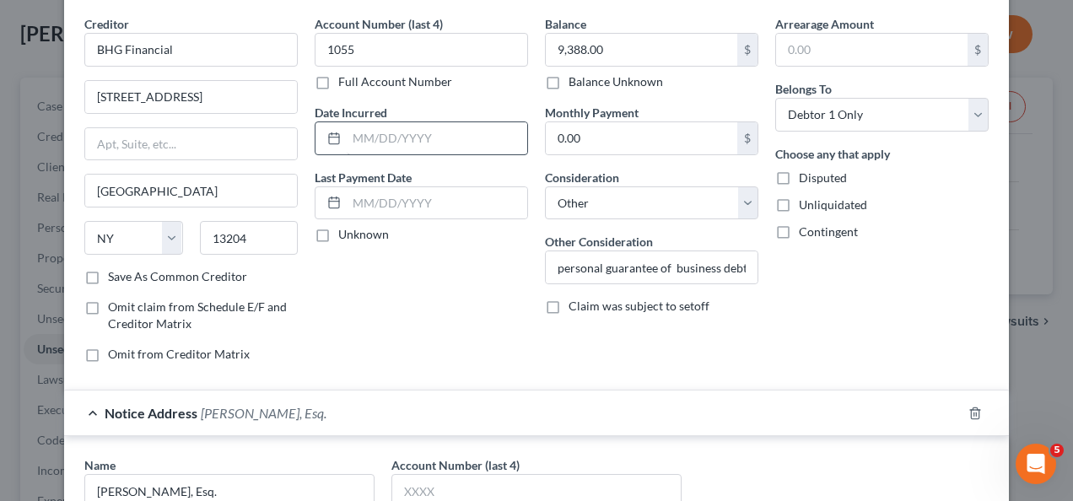
scroll to position [0, 0]
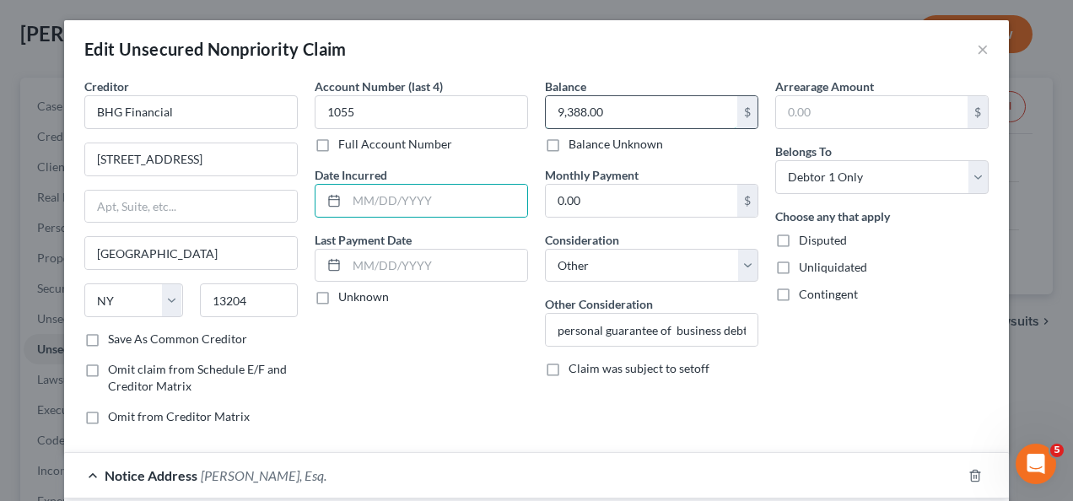
drag, startPoint x: 337, startPoint y: 544, endPoint x: 621, endPoint y: 105, distance: 522.9
click at [621, 104] on input "9,388.00" at bounding box center [641, 112] width 191 height 32
click at [623, 115] on input "204,819" at bounding box center [641, 112] width 191 height 32
type input "103,147"
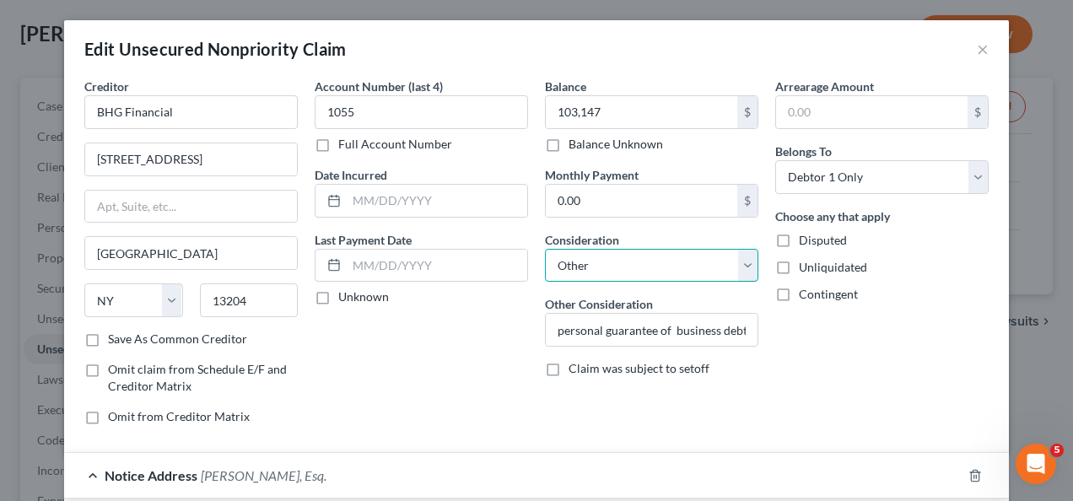
click at [587, 268] on select "Select Cable / Satellite Services Collection Agency Credit Card Debt Debt Couns…" at bounding box center [651, 266] width 213 height 34
click at [587, 267] on select "Select Cable / Satellite Services Collection Agency Credit Card Debt Debt Couns…" at bounding box center [651, 266] width 213 height 34
drag, startPoint x: 912, startPoint y: 386, endPoint x: 903, endPoint y: 381, distance: 9.8
click at [911, 386] on div "Arrearage Amount $ Belongs To * Select Debtor 1 Only Debtor 2 Only Debtor 1 And…" at bounding box center [882, 258] width 230 height 361
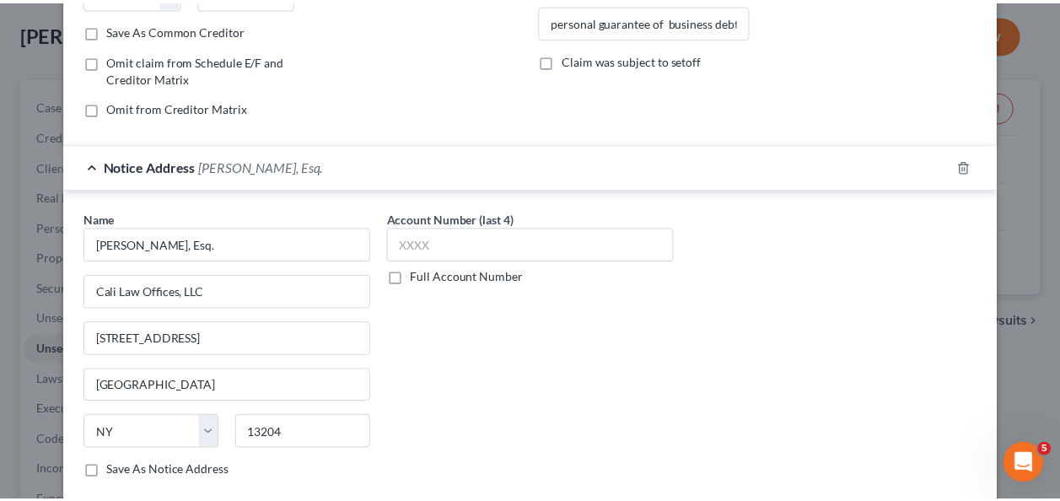
scroll to position [414, 0]
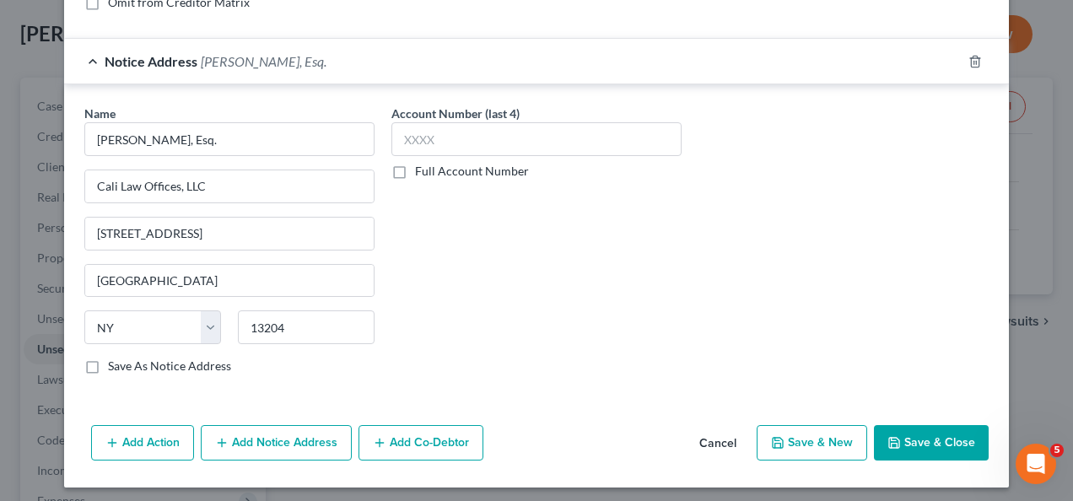
click at [881, 426] on button "Save & Close" at bounding box center [931, 442] width 115 height 35
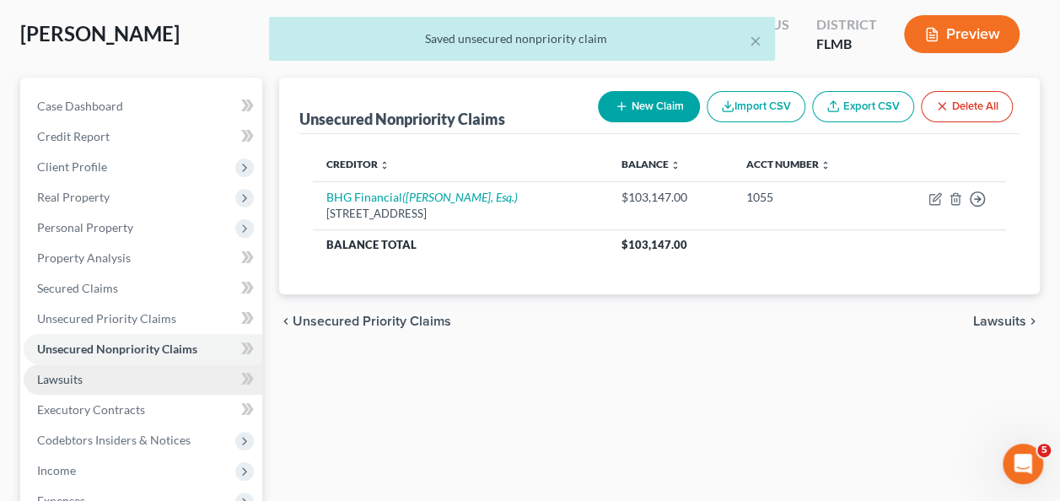
click at [89, 374] on link "Lawsuits" at bounding box center [143, 379] width 239 height 30
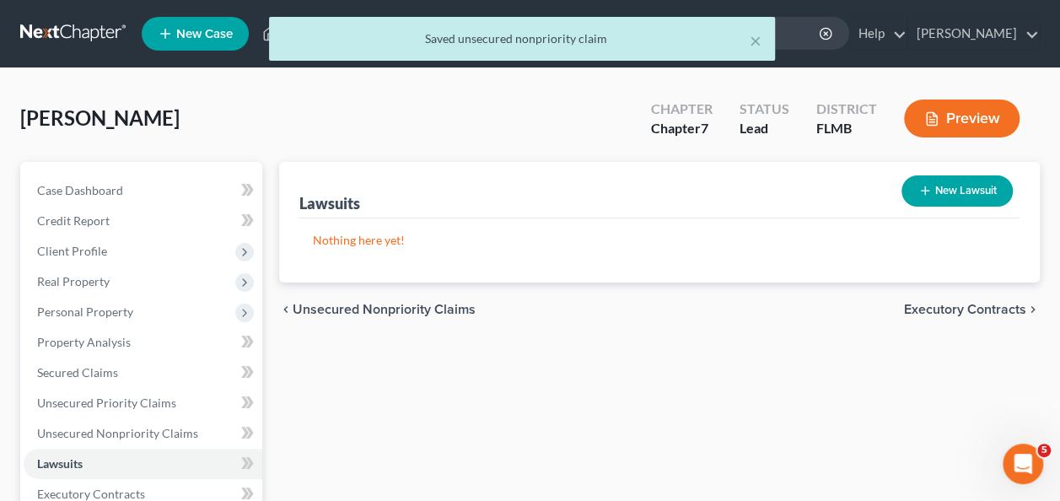
click at [981, 192] on button "New Lawsuit" at bounding box center [957, 190] width 111 height 31
select select "0"
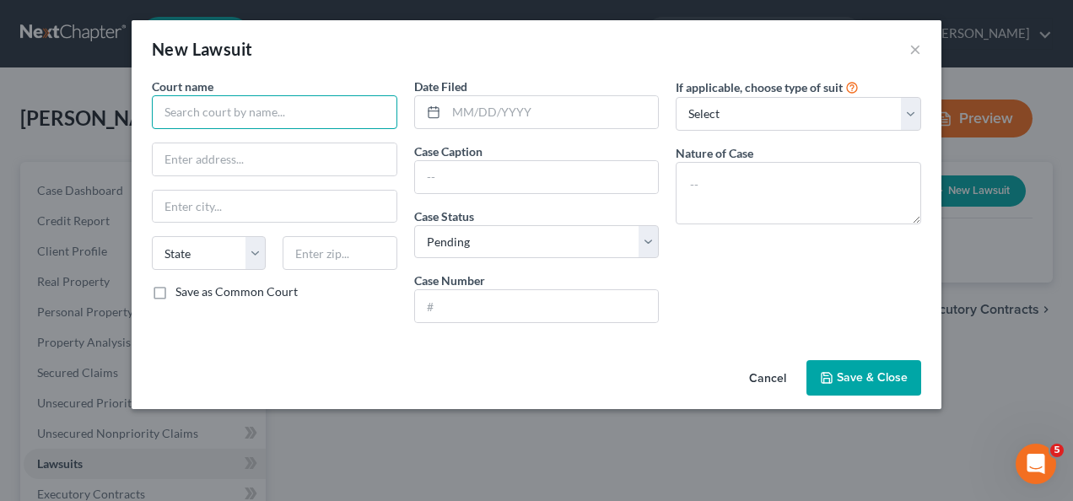
click at [285, 111] on input "text" at bounding box center [274, 112] width 245 height 34
type input "Supreme Court of NY, County of Onondaga"
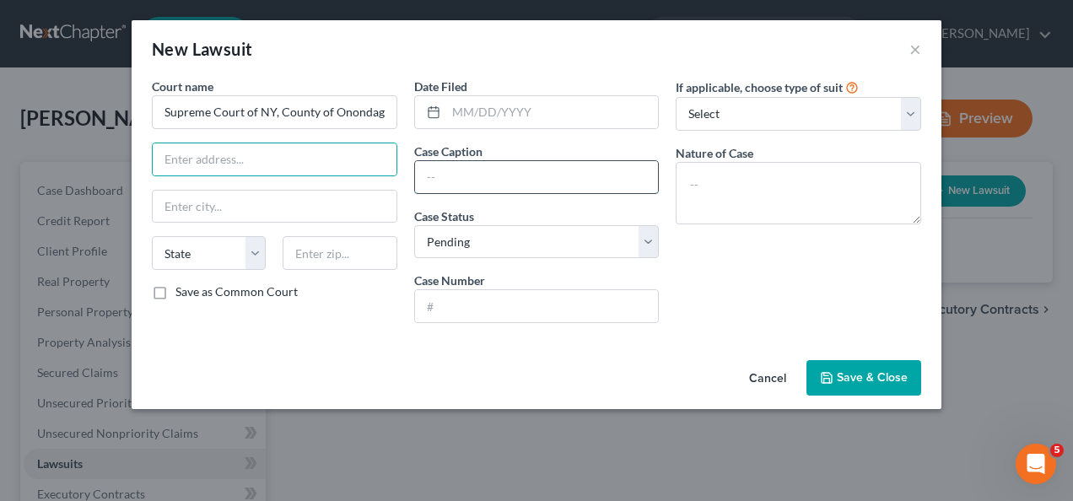
click at [524, 182] on input "text" at bounding box center [537, 177] width 244 height 32
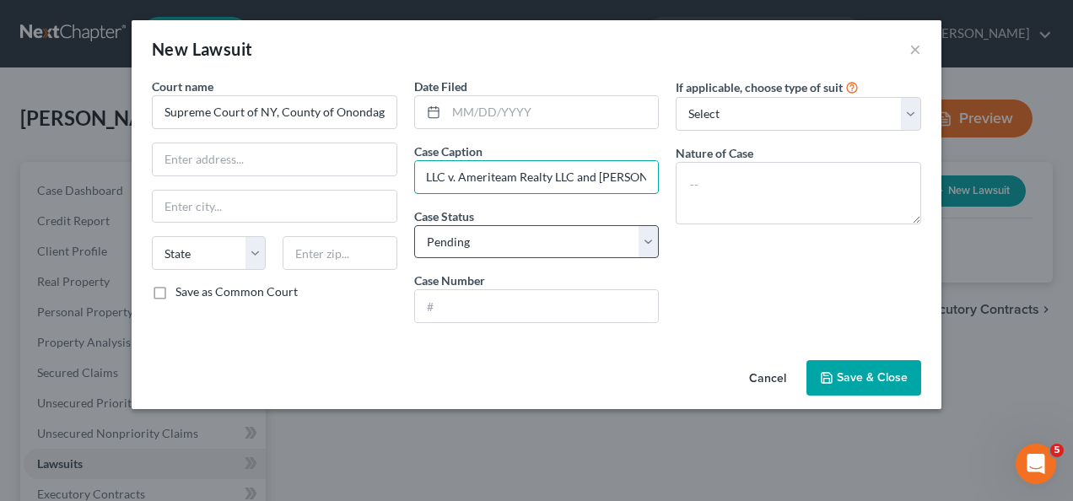
scroll to position [0, 154]
type input "Bankers Healthcare Group, LLC v. Ameriteam Realty LLC and Alan Randel"
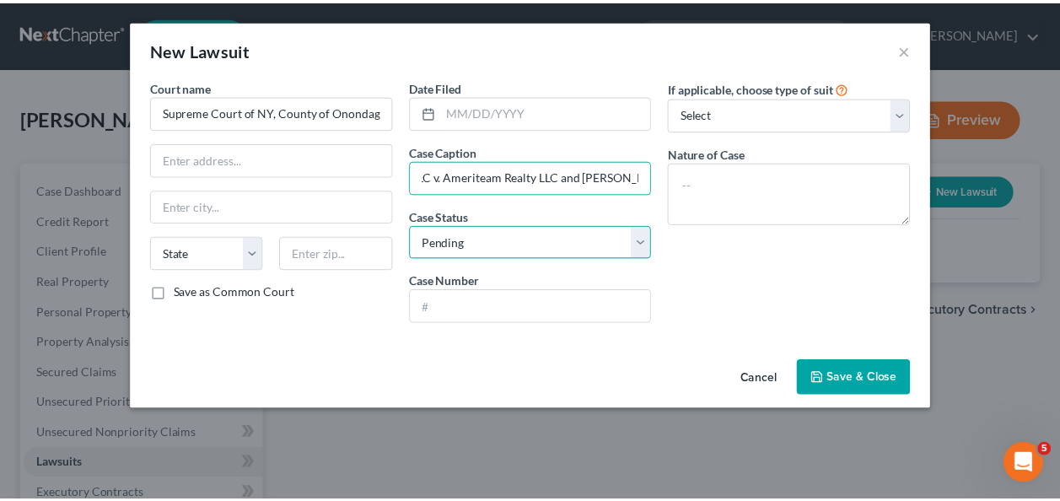
scroll to position [0, 0]
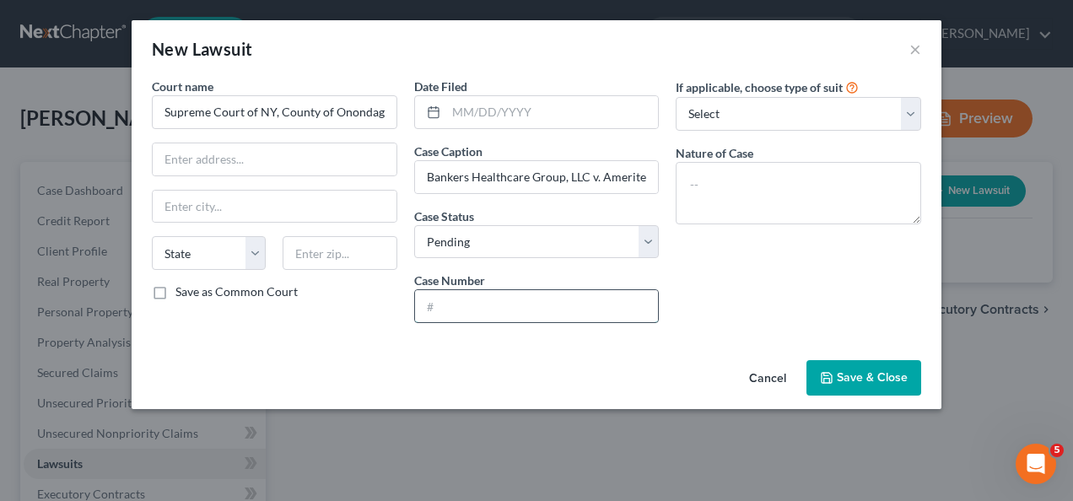
click at [469, 303] on input "text" at bounding box center [537, 306] width 244 height 32
type input "007653/2025"
click at [836, 384] on button "Save & Close" at bounding box center [863, 377] width 115 height 35
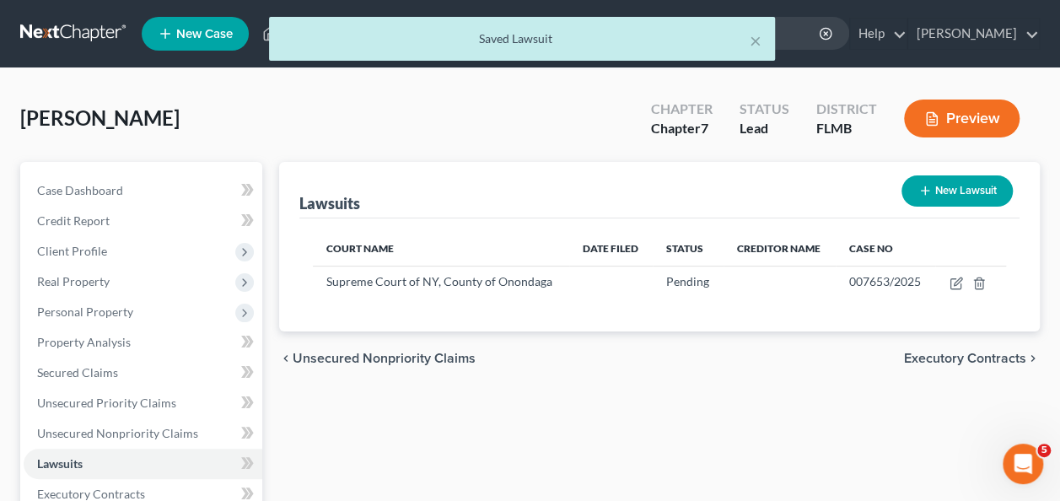
click at [658, 392] on div "Lawsuits New Lawsuit Court Name Date Filed Status Creditor Name Case No Supreme…" at bounding box center [660, 497] width 778 height 671
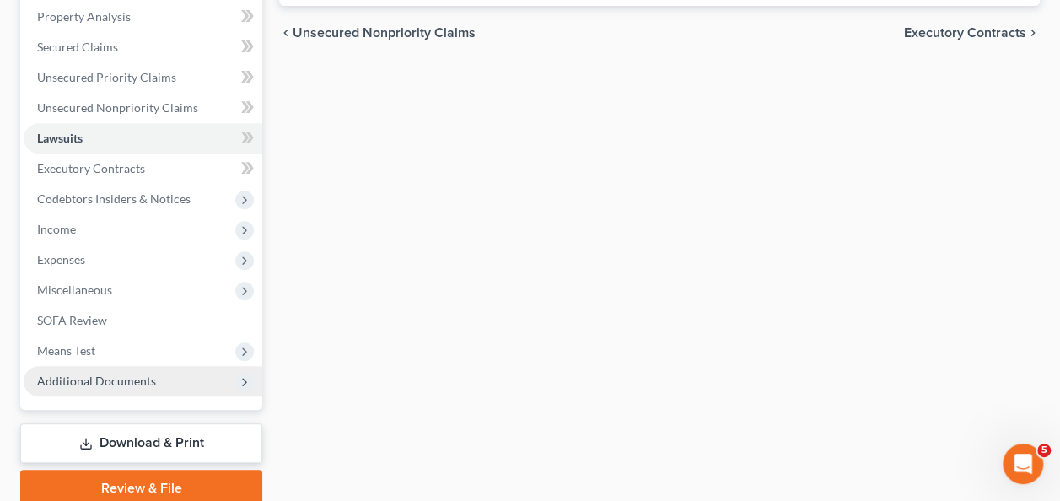
scroll to position [393, 0]
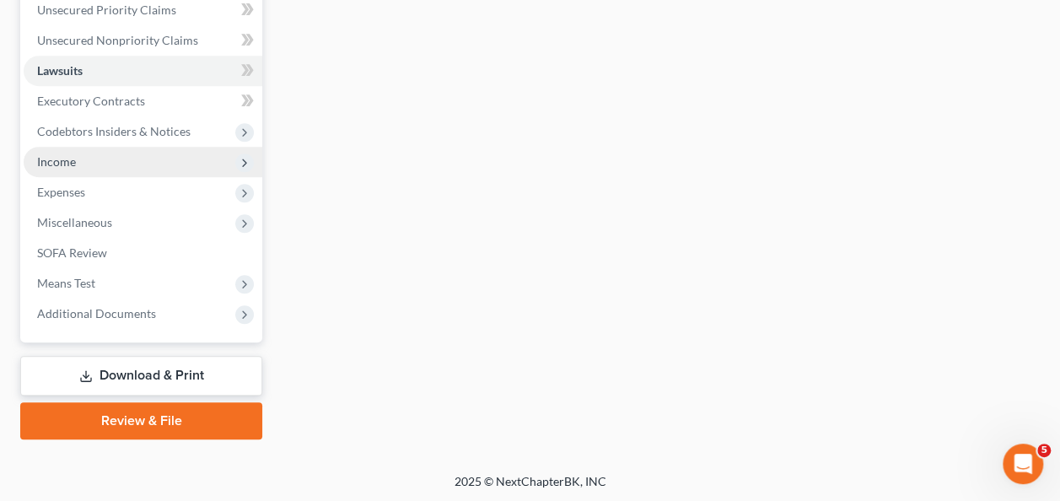
click at [70, 155] on span "Income" at bounding box center [56, 161] width 39 height 14
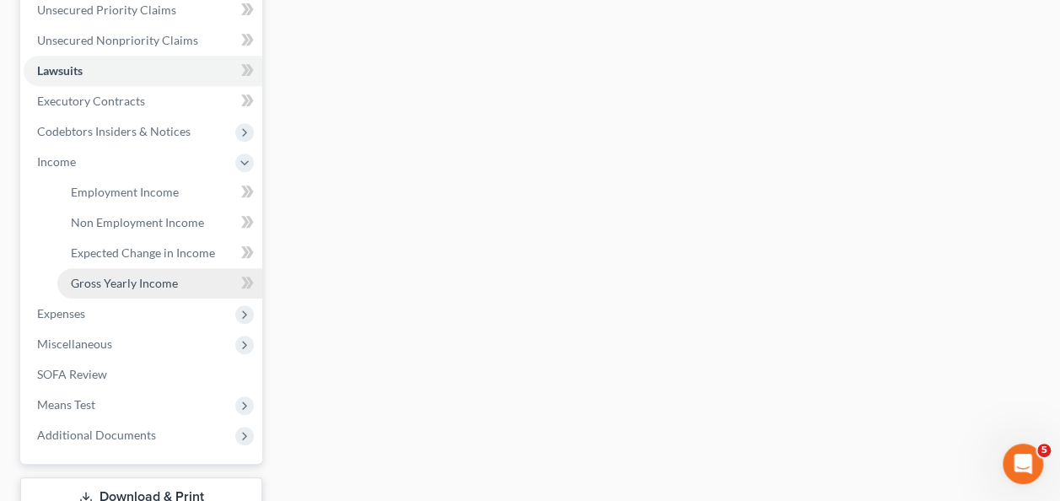
click at [115, 280] on span "Gross Yearly Income" at bounding box center [124, 283] width 107 height 14
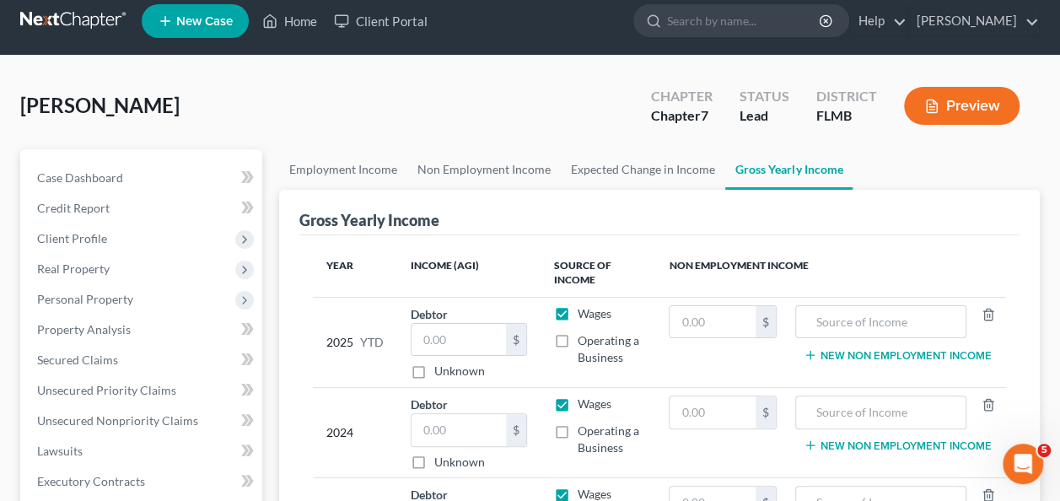
scroll to position [169, 0]
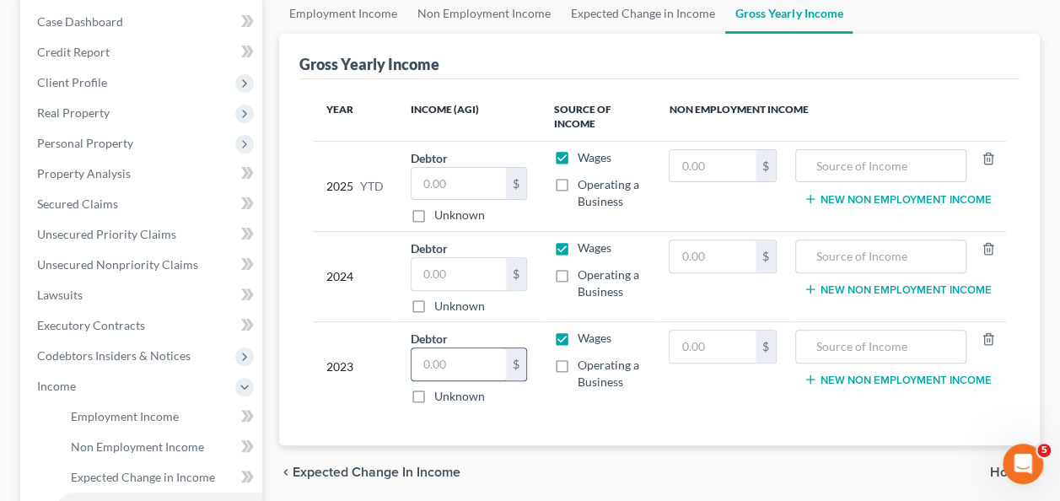
click at [460, 370] on input "text" at bounding box center [459, 364] width 94 height 32
drag, startPoint x: 446, startPoint y: 353, endPoint x: 482, endPoint y: 358, distance: 35.8
click at [462, 354] on input "text" at bounding box center [459, 364] width 94 height 32
click at [578, 358] on label "Operating a Business" at bounding box center [610, 374] width 65 height 34
click at [585, 358] on input "Operating a Business" at bounding box center [590, 362] width 11 height 11
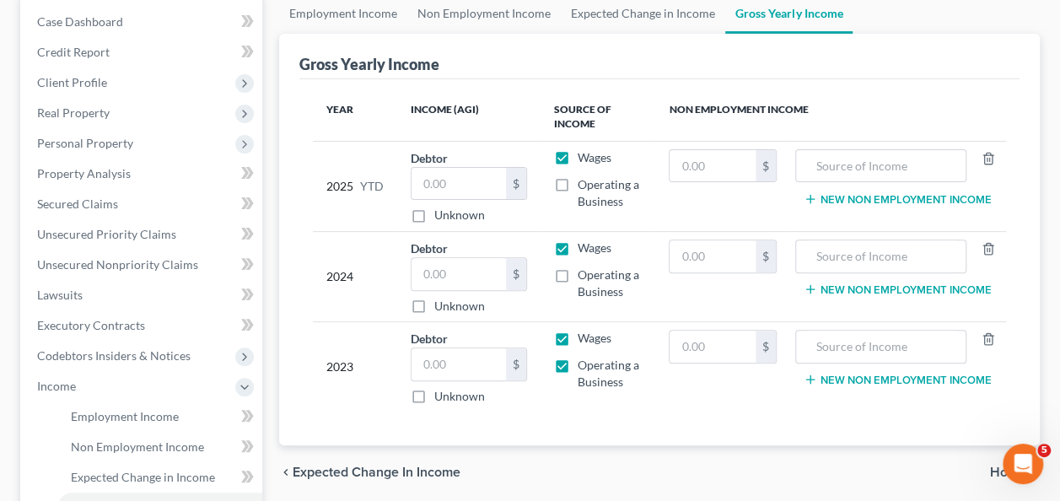
click at [578, 363] on label "Operating a Business" at bounding box center [610, 374] width 65 height 34
click at [585, 363] on input "Operating a Business" at bounding box center [590, 362] width 11 height 11
checkbox input "false"
click at [578, 334] on label "Wages" at bounding box center [595, 338] width 34 height 17
click at [585, 334] on input "Wages" at bounding box center [590, 335] width 11 height 11
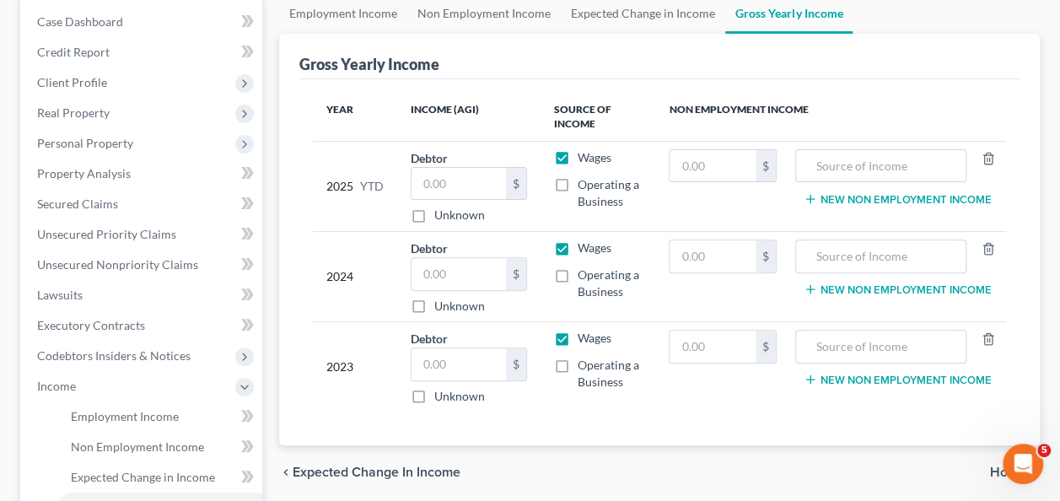
checkbox input "false"
click at [463, 353] on input "text" at bounding box center [459, 364] width 94 height 32
click at [837, 337] on input "text" at bounding box center [882, 347] width 154 height 32
type input "Social Security"
click at [698, 341] on input "text" at bounding box center [712, 347] width 85 height 32
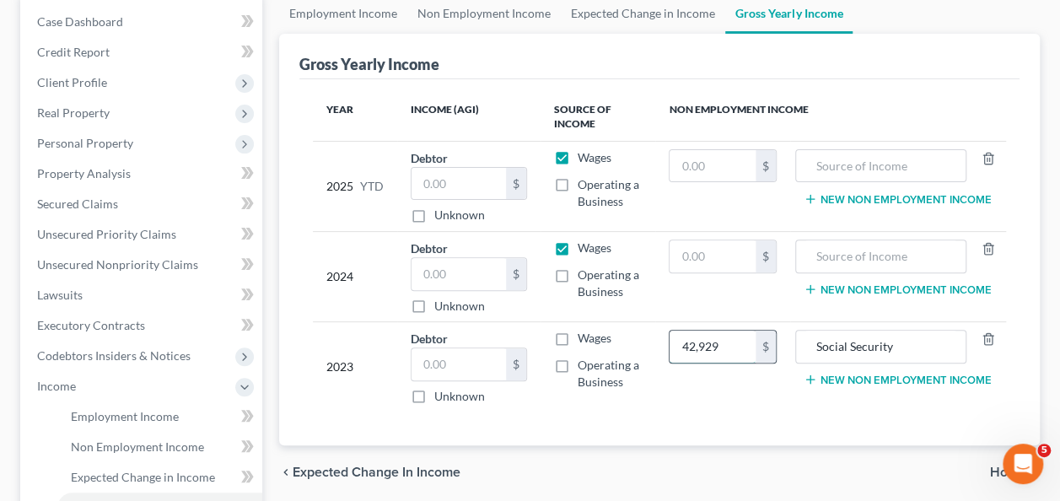
type input "42,929"
click at [435, 344] on div "Debtor $ Unknown Balance Undetermined $ Unknown" at bounding box center [469, 367] width 116 height 75
drag, startPoint x: 435, startPoint y: 346, endPoint x: 435, endPoint y: 358, distance: 12.7
click at [434, 358] on input "text" at bounding box center [459, 364] width 94 height 32
type input "78,657"
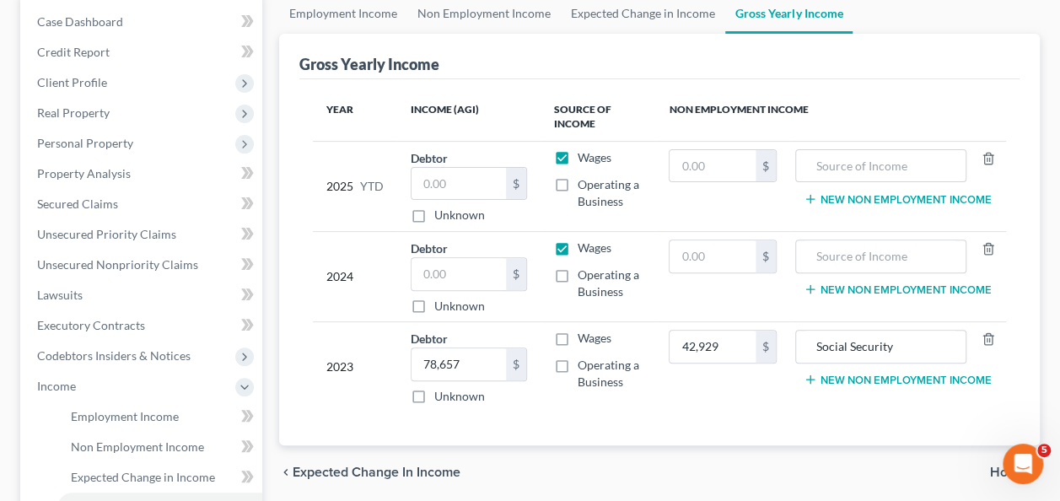
drag, startPoint x: 415, startPoint y: 305, endPoint x: 482, endPoint y: 305, distance: 67.5
click at [434, 305] on label "Unknown" at bounding box center [459, 306] width 51 height 17
click at [441, 305] on input "Unknown" at bounding box center [446, 303] width 11 height 11
checkbox input "true"
type input "0.00"
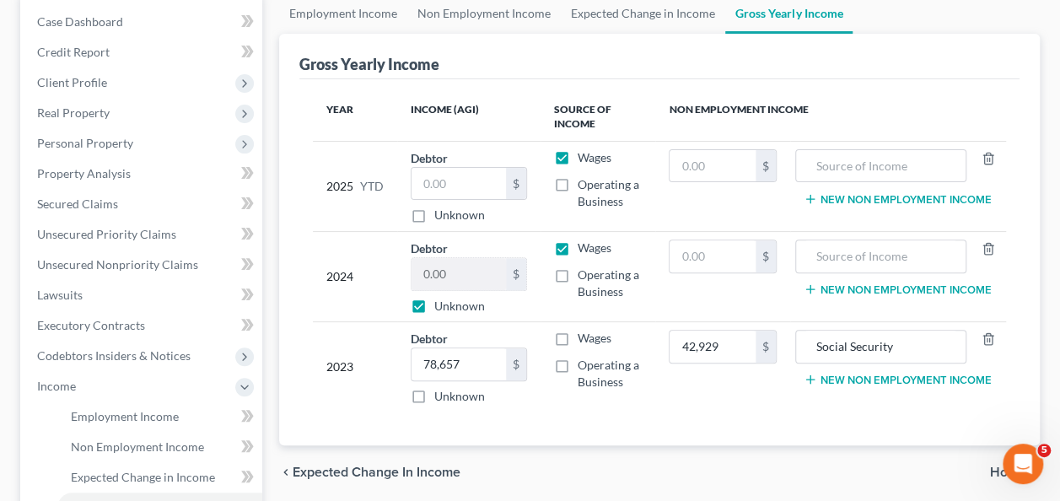
click at [881, 294] on button "New Non Employment Income" at bounding box center [898, 289] width 188 height 13
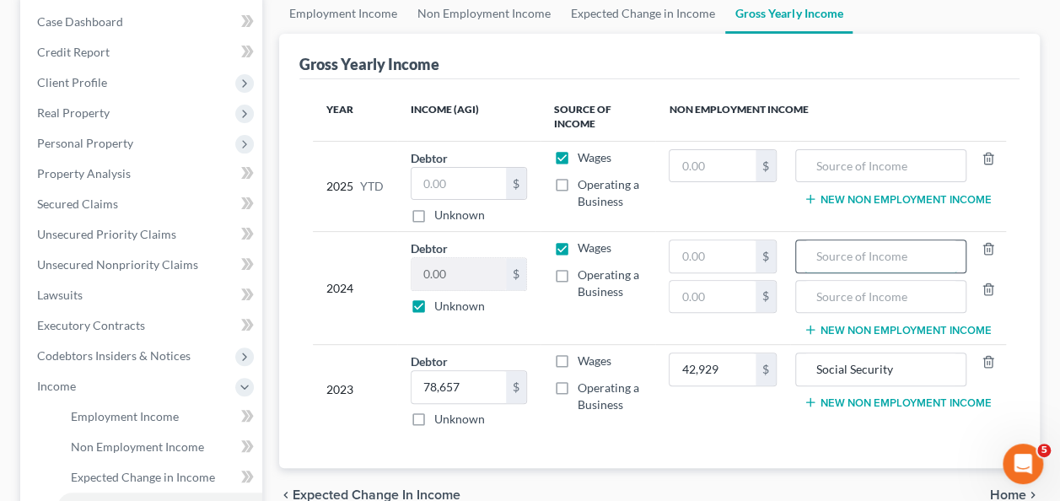
click at [865, 251] on input "text" at bounding box center [882, 256] width 154 height 32
click at [988, 286] on icon "button" at bounding box center [988, 289] width 13 height 13
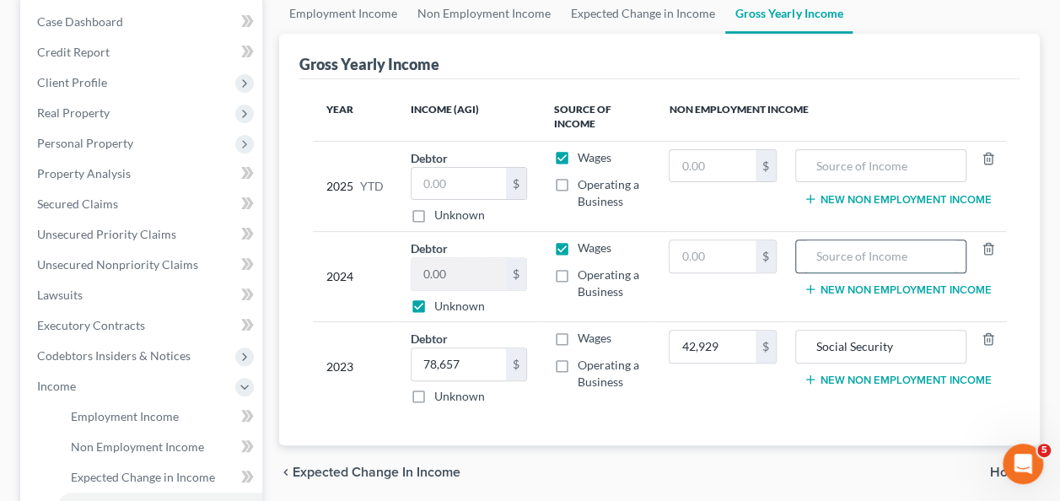
click at [855, 262] on input "text" at bounding box center [882, 256] width 154 height 32
type input "Social Security"
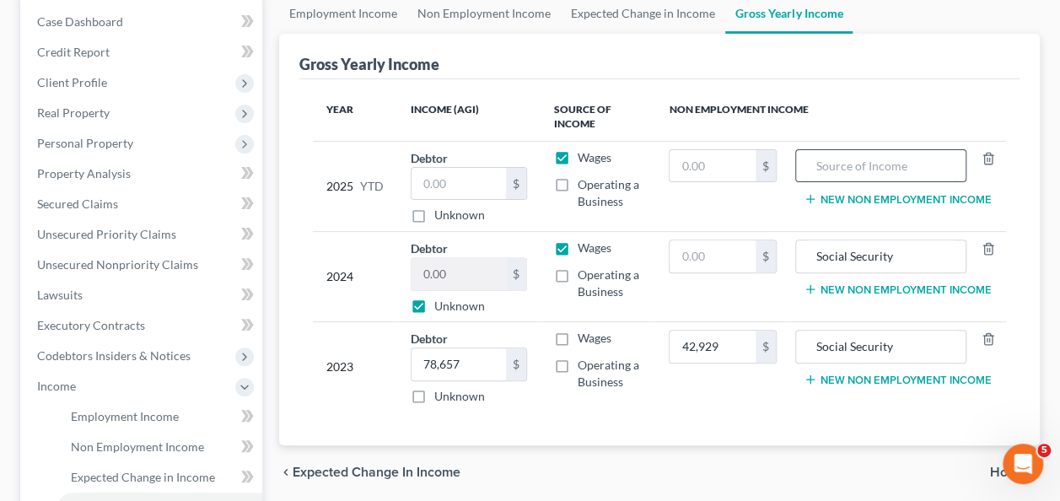
click at [827, 157] on input "text" at bounding box center [882, 166] width 154 height 32
type input "Social Security"
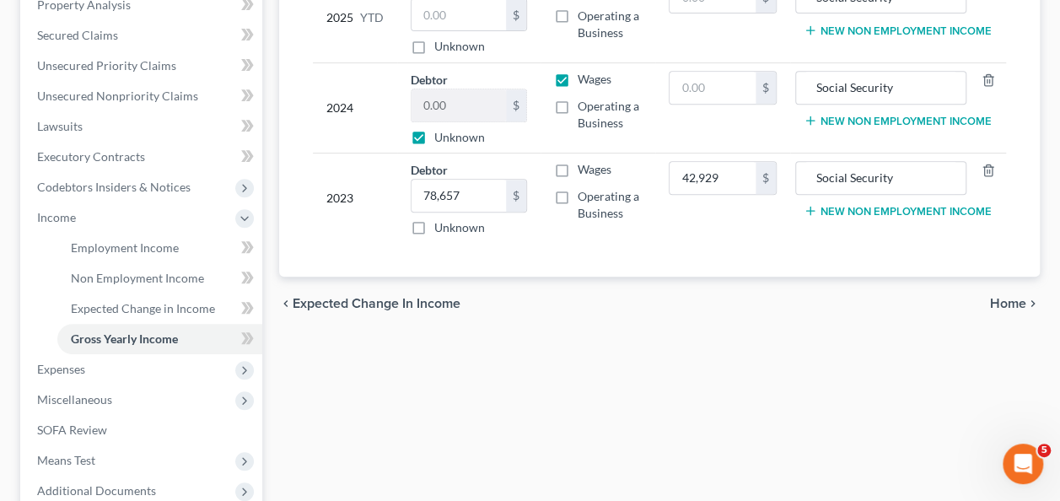
click at [536, 352] on div "Employment Income Non Employment Income Expected Change in Income Gross Yearly …" at bounding box center [660, 221] width 778 height 792
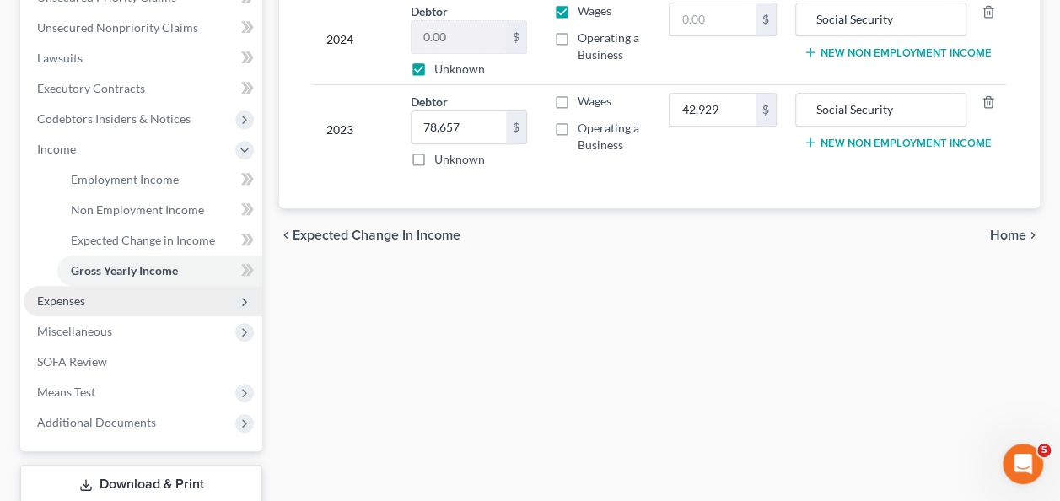
scroll to position [422, 0]
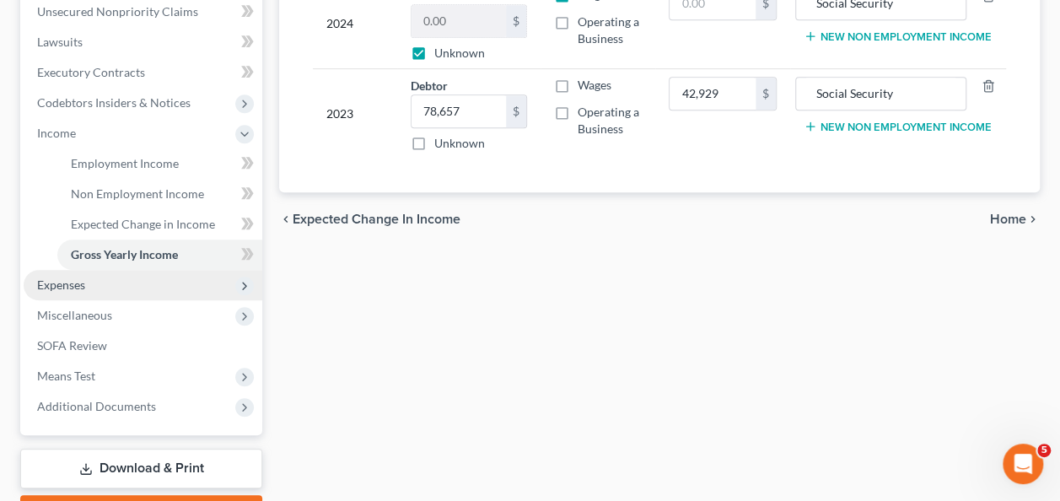
click at [105, 286] on span "Expenses" at bounding box center [143, 285] width 239 height 30
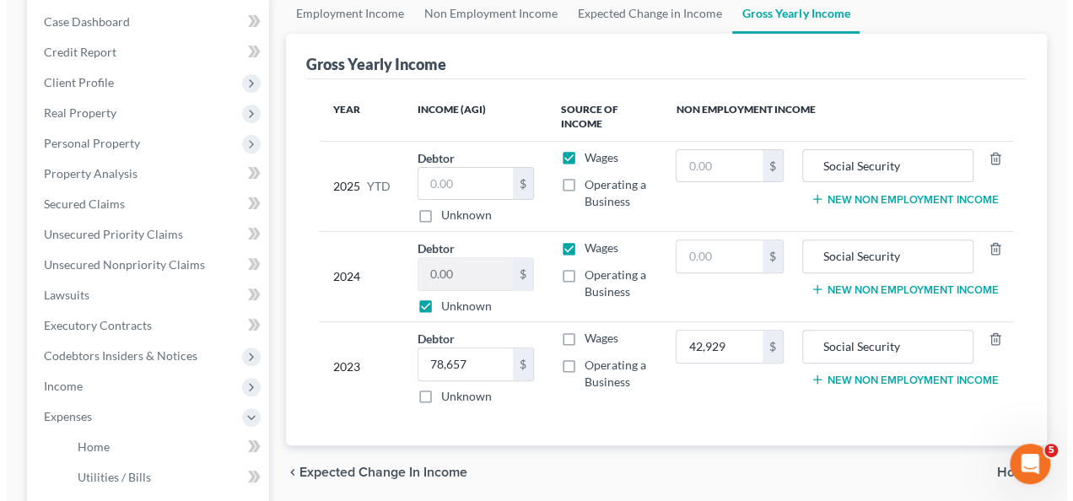
scroll to position [0, 0]
